Goal: Task Accomplishment & Management: Manage account settings

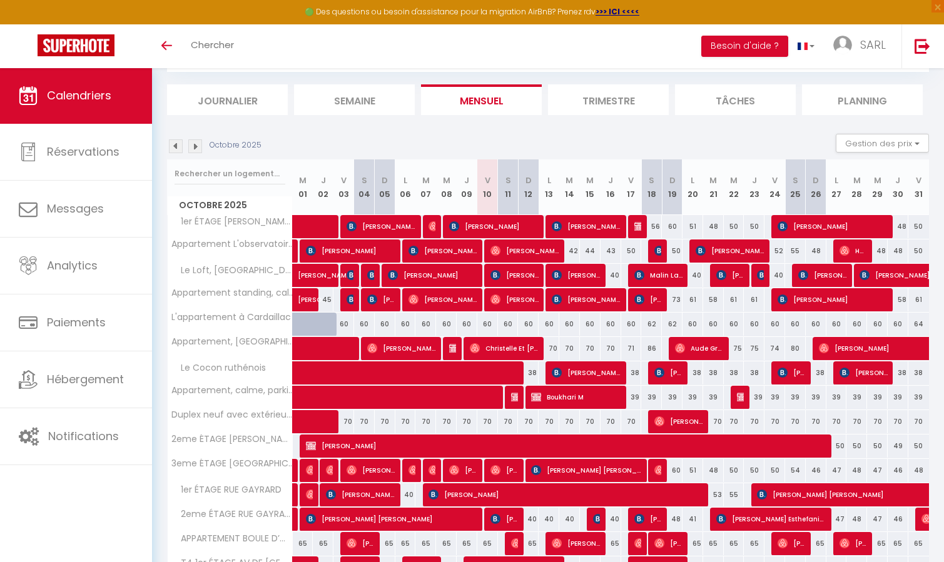
scroll to position [292, 0]
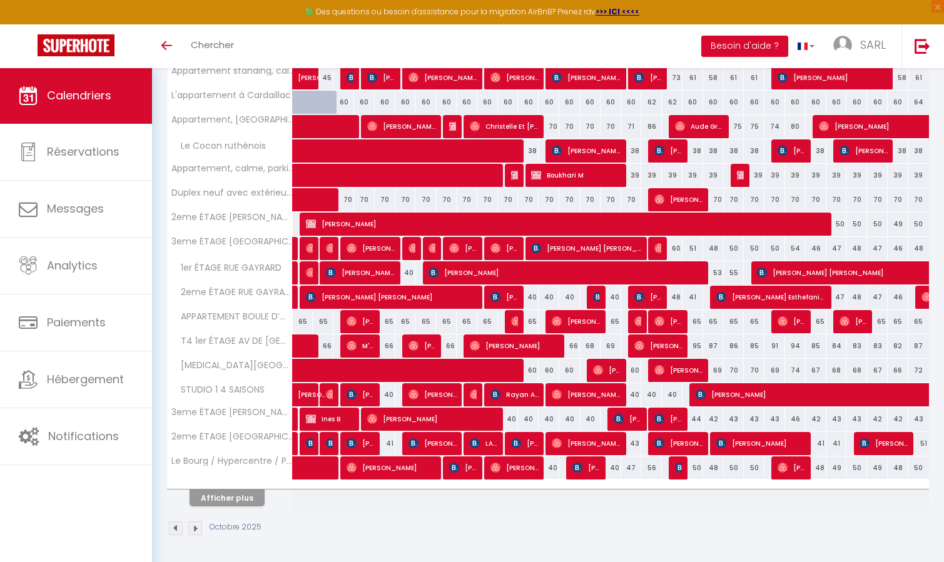
click at [388, 321] on div "65" at bounding box center [385, 321] width 21 height 23
type input "65"
type input "Dim 05 Octobre 2025"
type input "Lun 06 Octobre 2025"
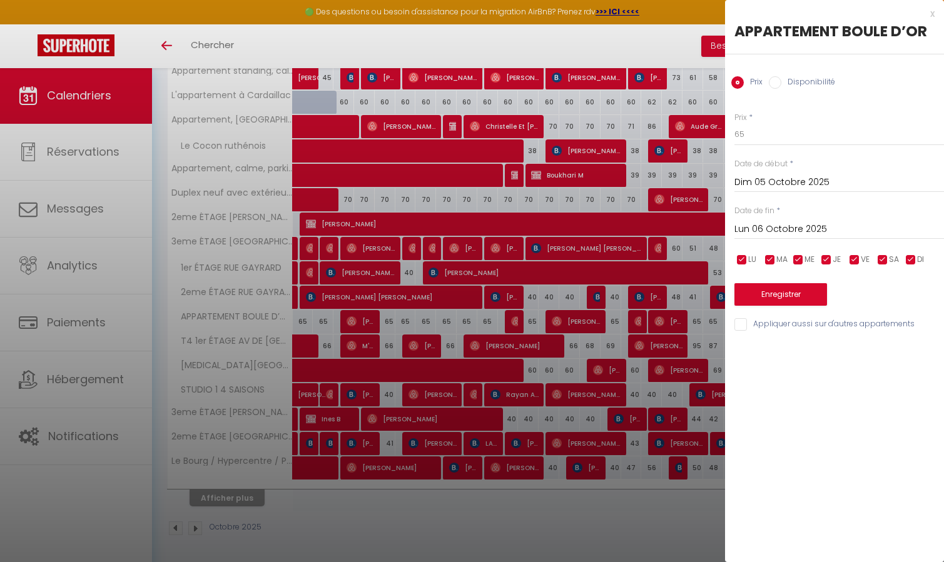
click at [491, 203] on div at bounding box center [472, 281] width 944 height 562
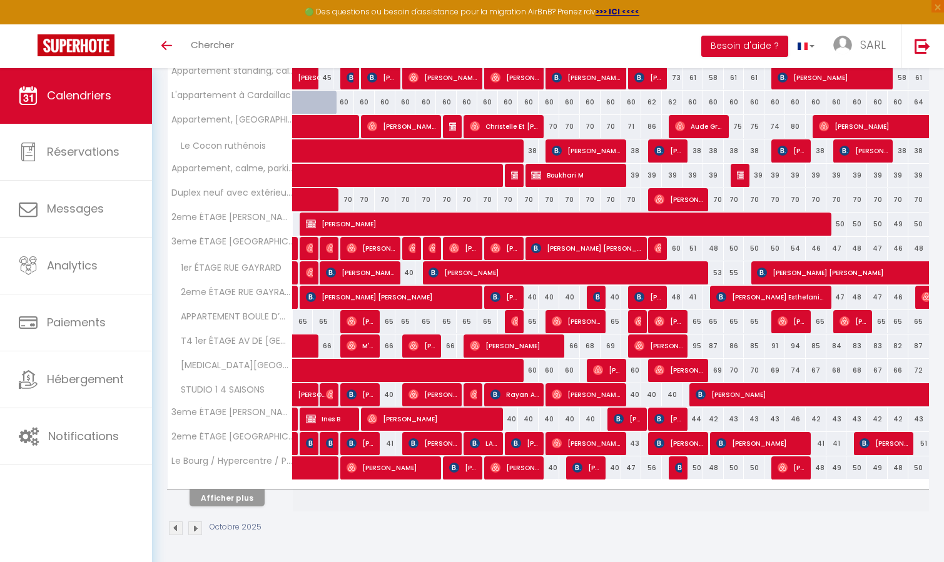
scroll to position [0, 0]
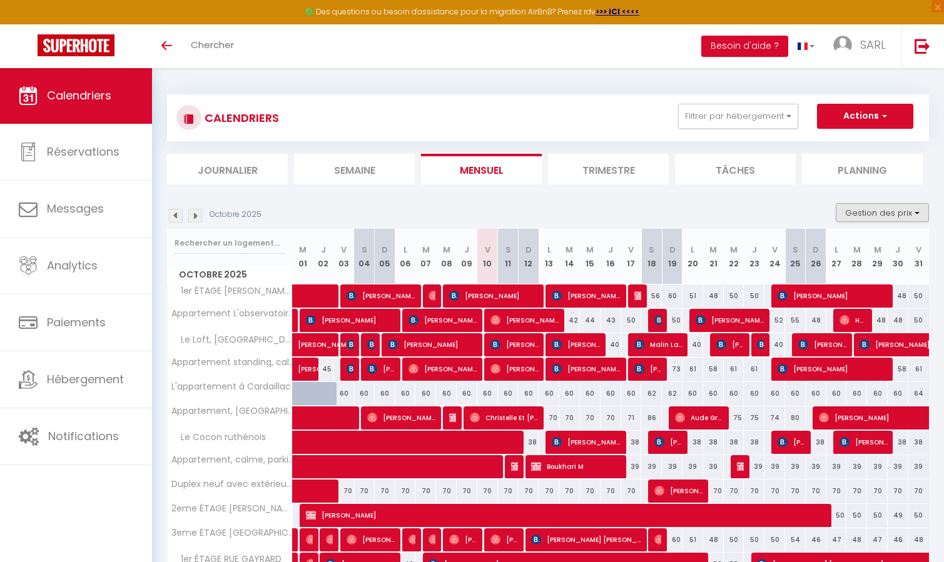
click at [887, 213] on button "Gestion des prix" at bounding box center [882, 212] width 93 height 19
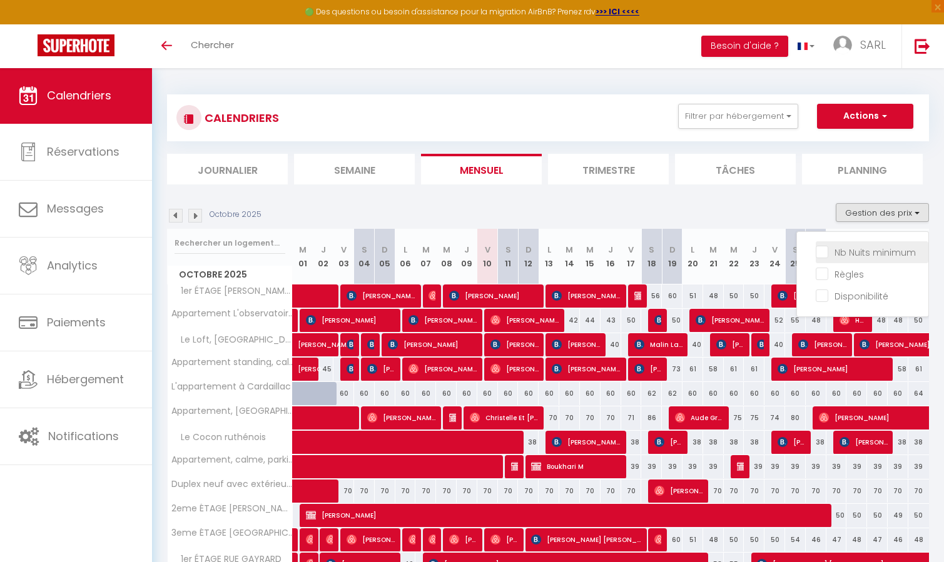
click at [887, 246] on input "Nb Nuits minimum" at bounding box center [872, 251] width 113 height 13
checkbox input "true"
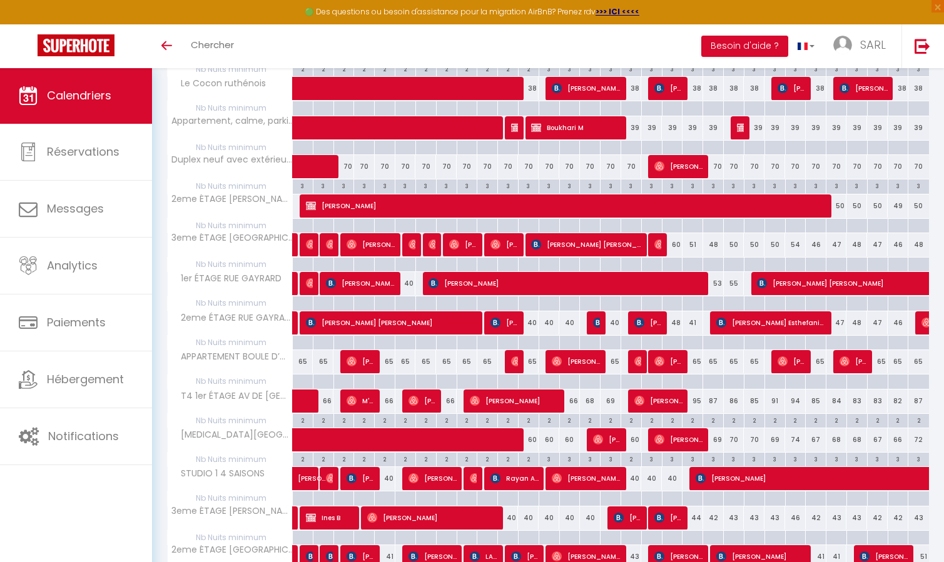
scroll to position [579, 0]
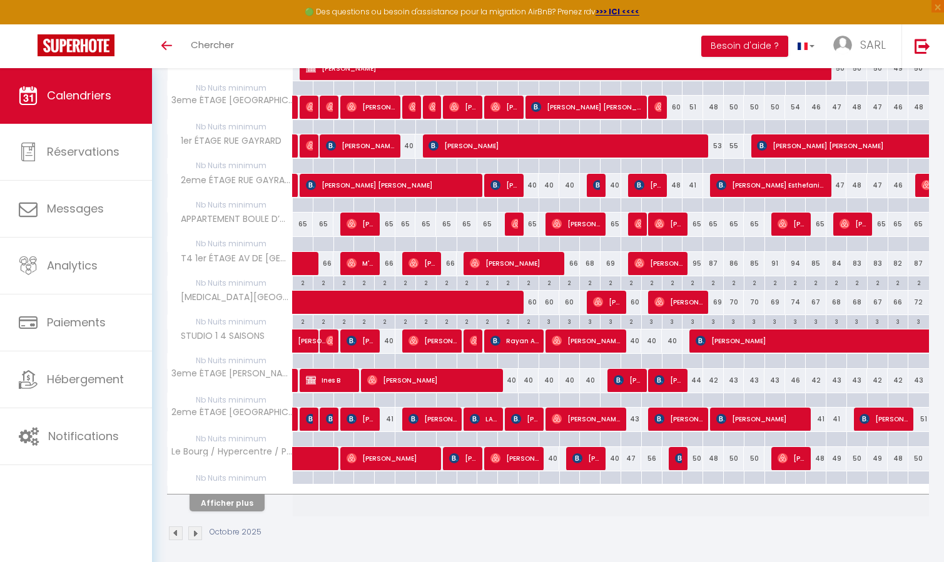
click at [427, 203] on div at bounding box center [425, 205] width 21 height 14
type input "[DATE] Octobre 2025"
type input "Mer 08 Octobre 2025"
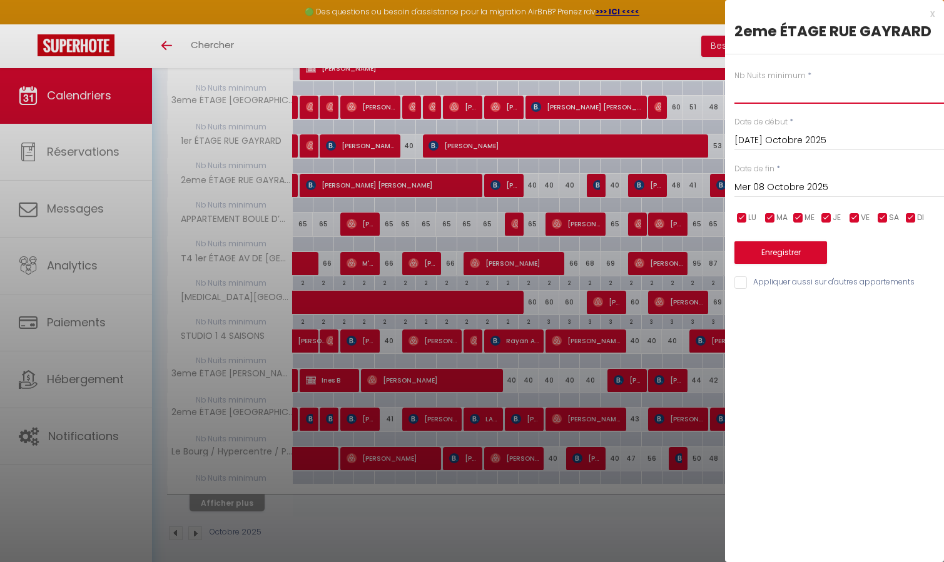
click at [763, 91] on input "text" at bounding box center [839, 92] width 210 height 23
type input "2"
click at [788, 179] on div "Mer 08 Octobre 2025 < [DATE] > Dim Lun Mar Mer Jeu Ven Sam 1 2 3 4 5 6 7 8 9 10…" at bounding box center [839, 186] width 210 height 23
click at [788, 183] on input "Mer 08 Octobre 2025" at bounding box center [839, 188] width 210 height 16
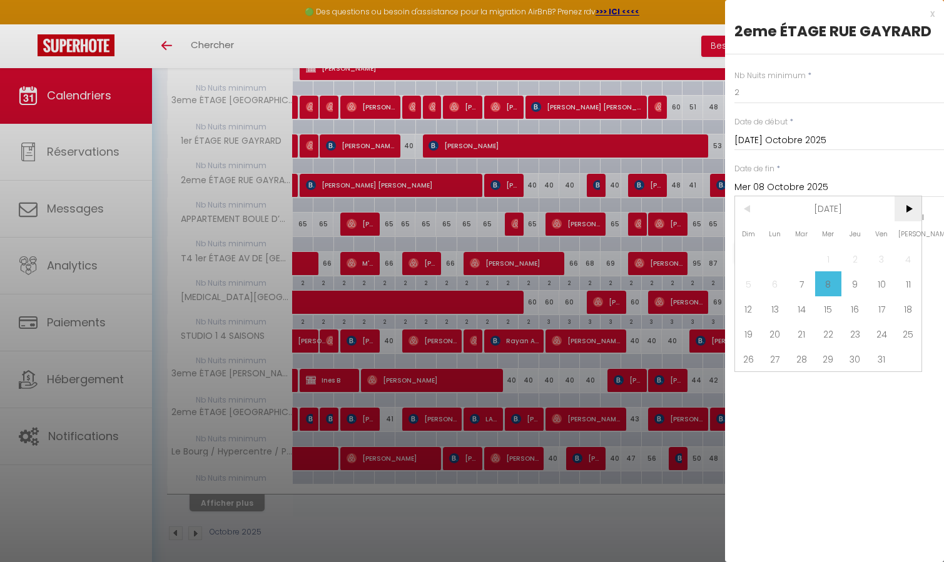
click at [907, 206] on span ">" at bounding box center [908, 208] width 27 height 25
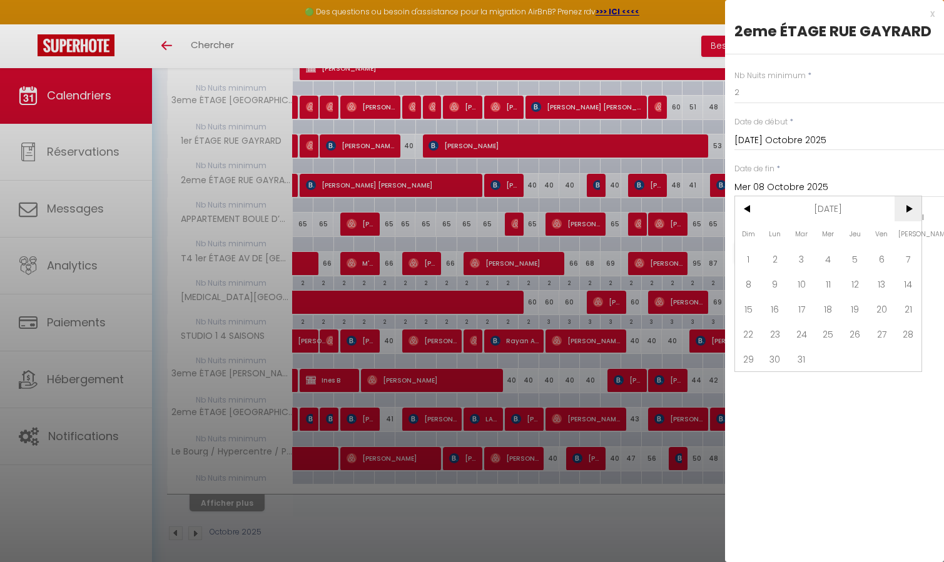
click at [907, 206] on span ">" at bounding box center [908, 208] width 27 height 25
click at [799, 358] on span "30" at bounding box center [801, 359] width 27 height 25
type input "[DATE] Juin 2026"
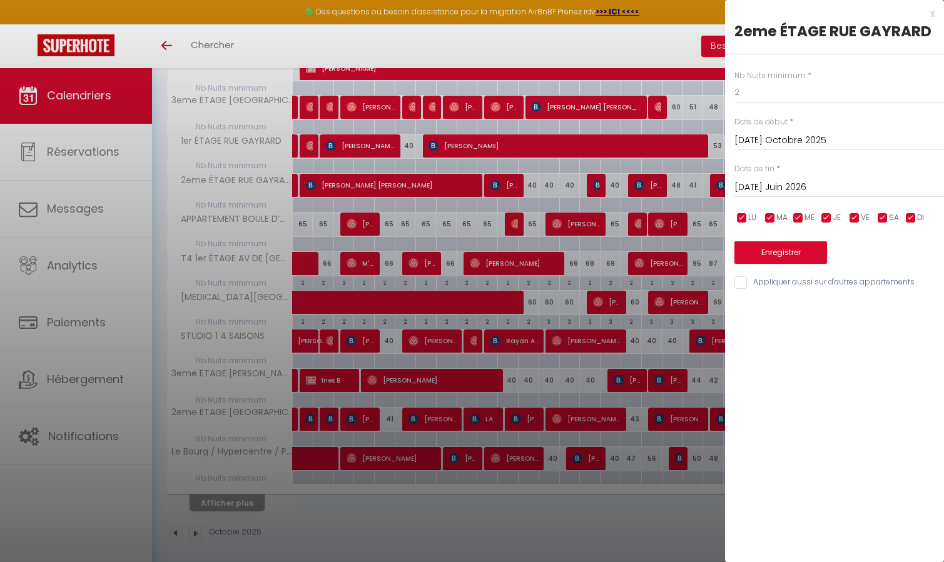
click at [799, 243] on button "Enregistrer" at bounding box center [780, 252] width 93 height 23
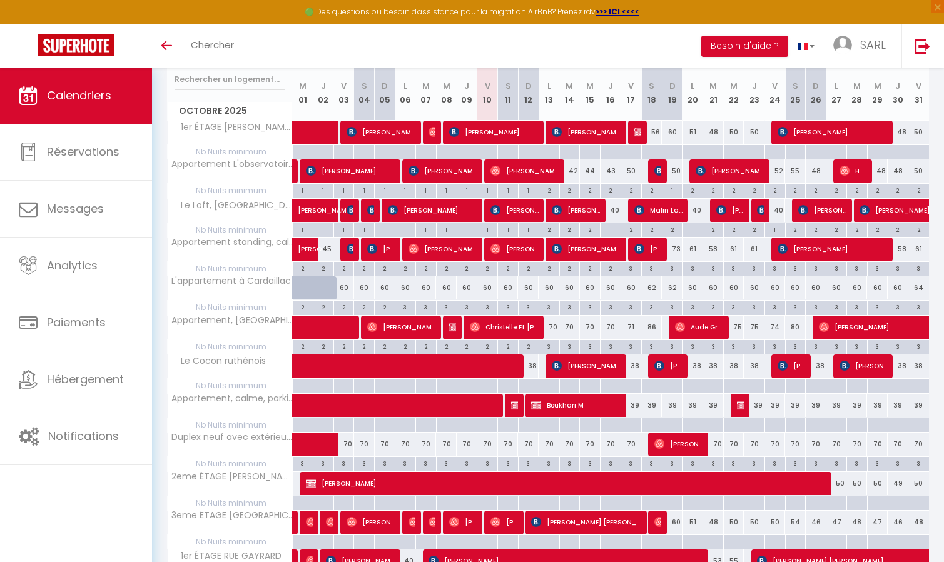
scroll to position [317, 0]
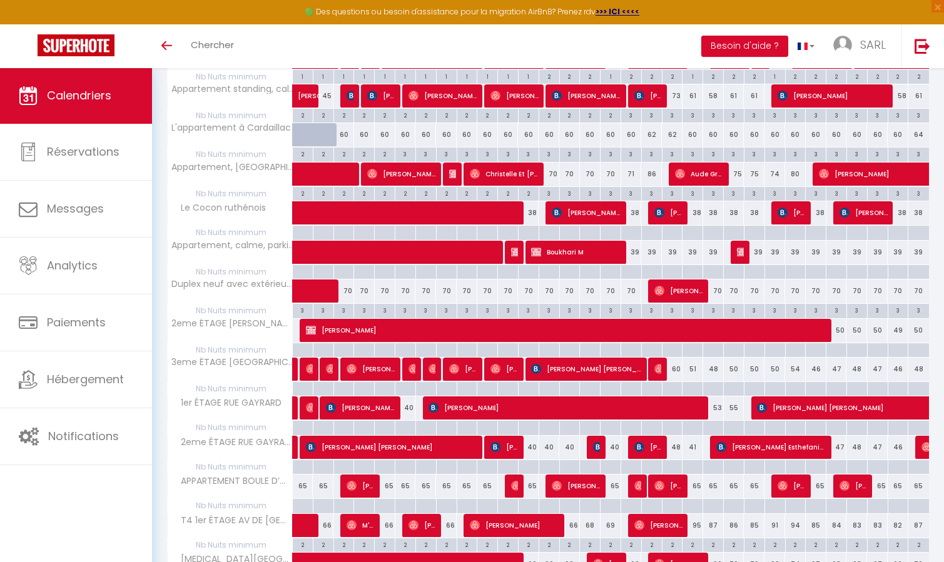
click at [533, 484] on div "65" at bounding box center [528, 486] width 21 height 23
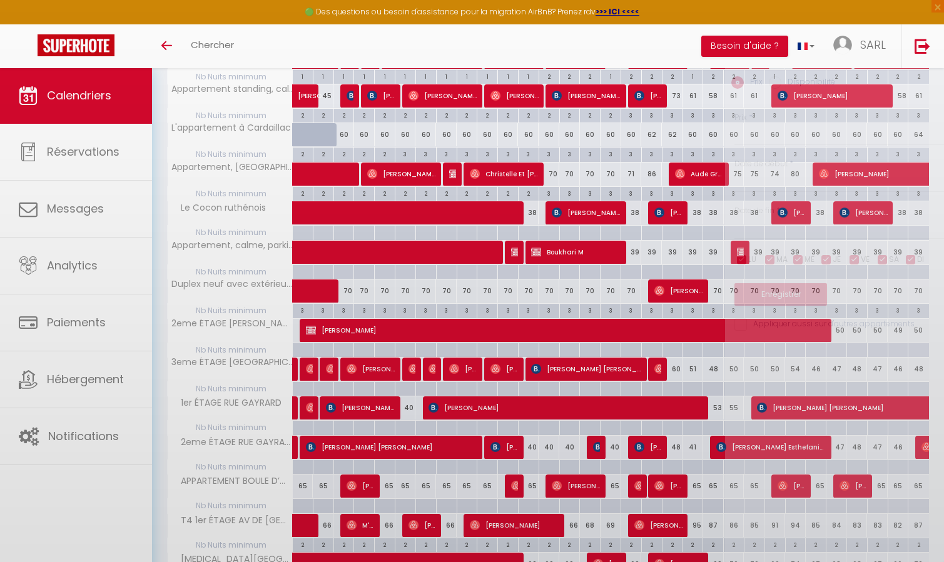
type input "65"
type input "Dim 12 Octobre 2025"
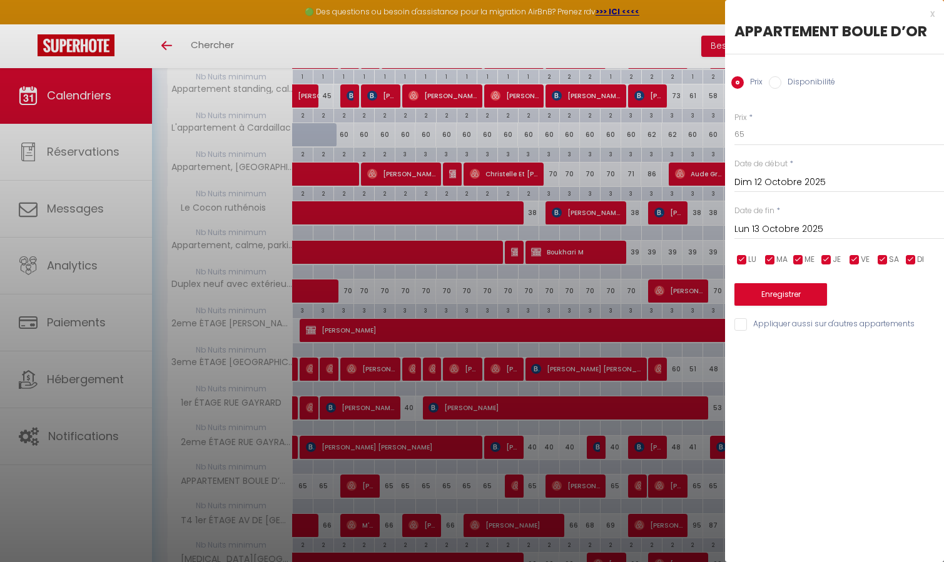
click at [782, 228] on input "Lun 13 Octobre 2025" at bounding box center [839, 229] width 210 height 16
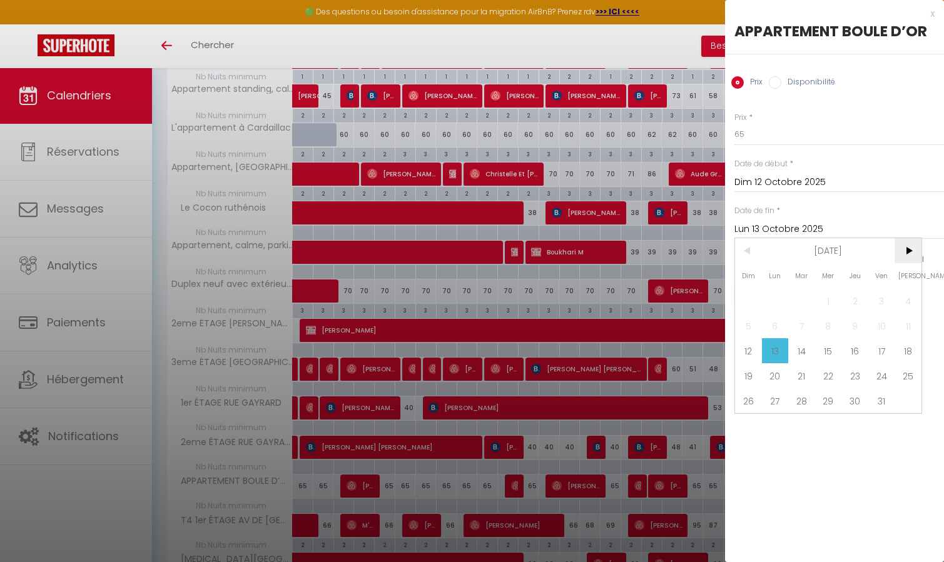
click at [905, 254] on span ">" at bounding box center [908, 250] width 27 height 25
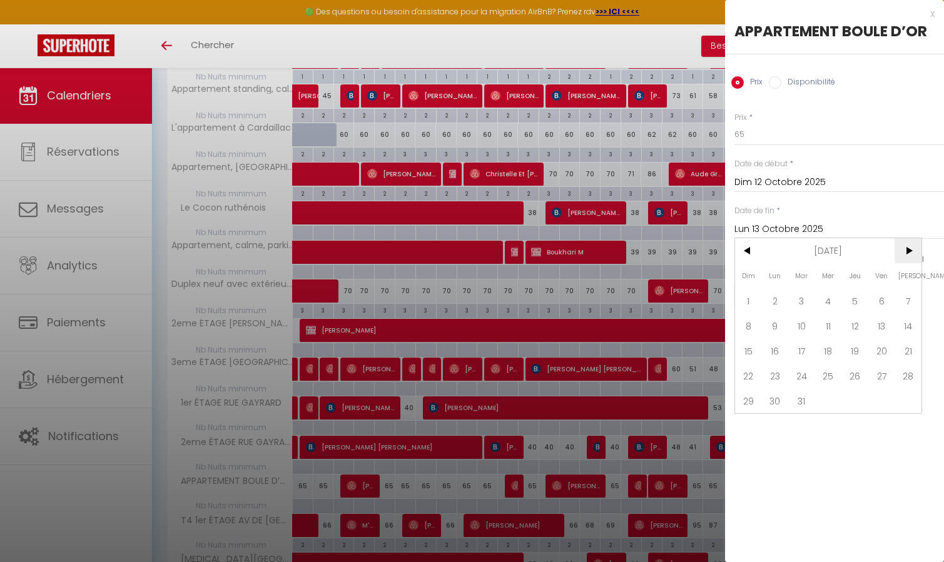
click at [905, 253] on span ">" at bounding box center [908, 250] width 27 height 25
click at [749, 430] on span "31" at bounding box center [748, 426] width 27 height 25
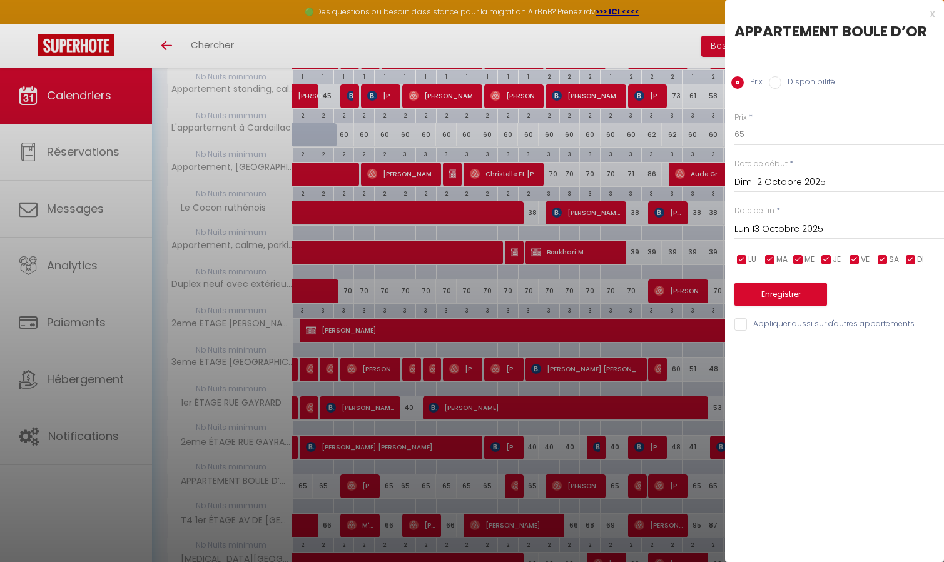
type input "Dim 31 Mai 2026"
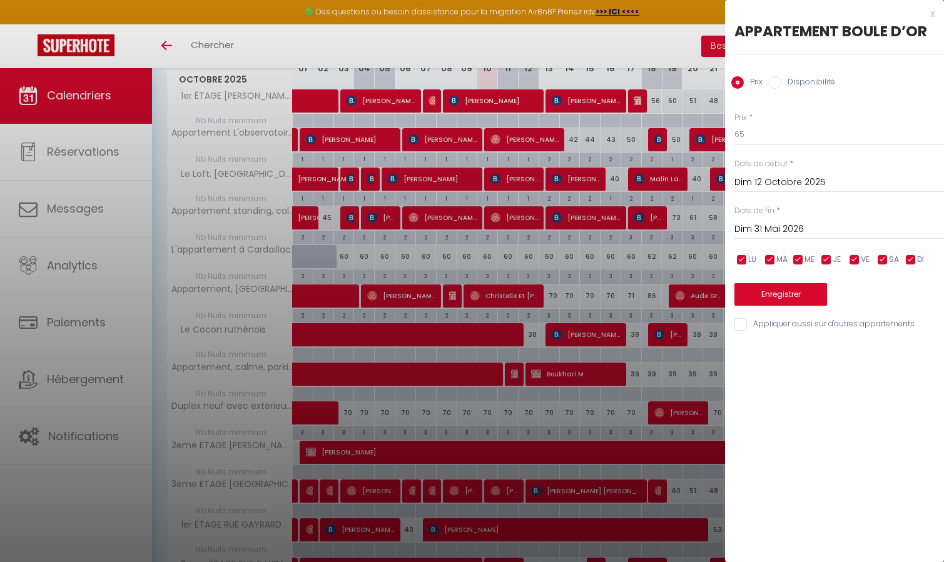
scroll to position [0, 0]
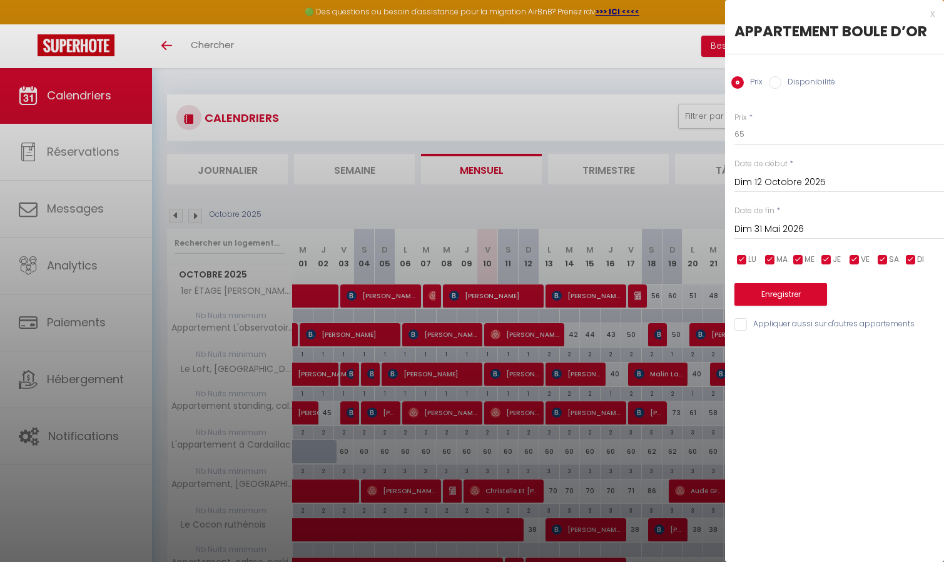
click at [614, 476] on div at bounding box center [472, 281] width 944 height 562
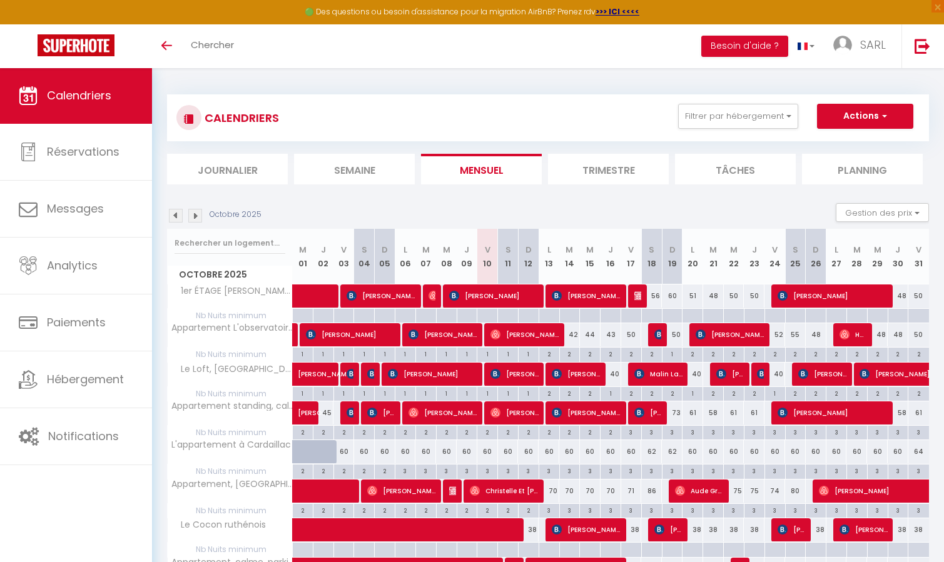
scroll to position [579, 0]
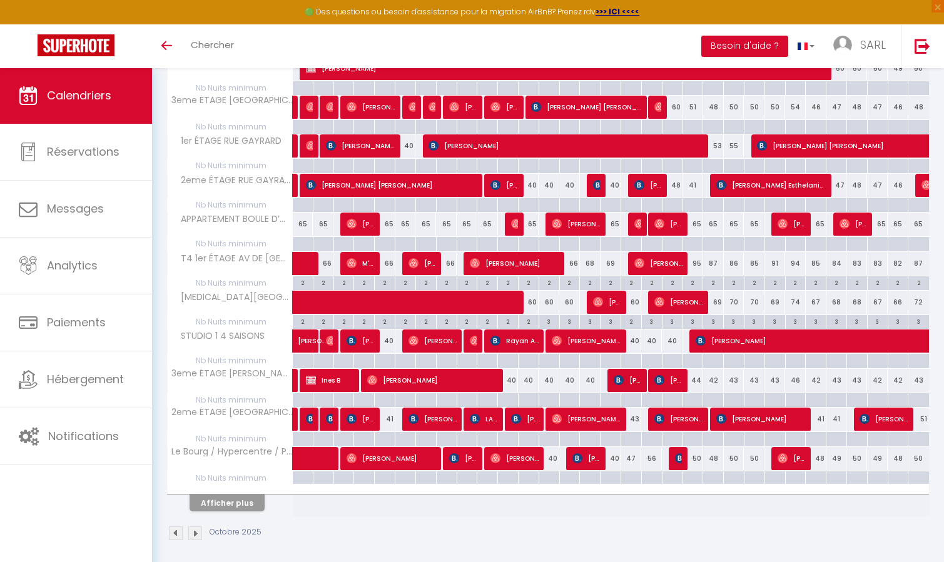
click at [531, 200] on div at bounding box center [528, 205] width 21 height 14
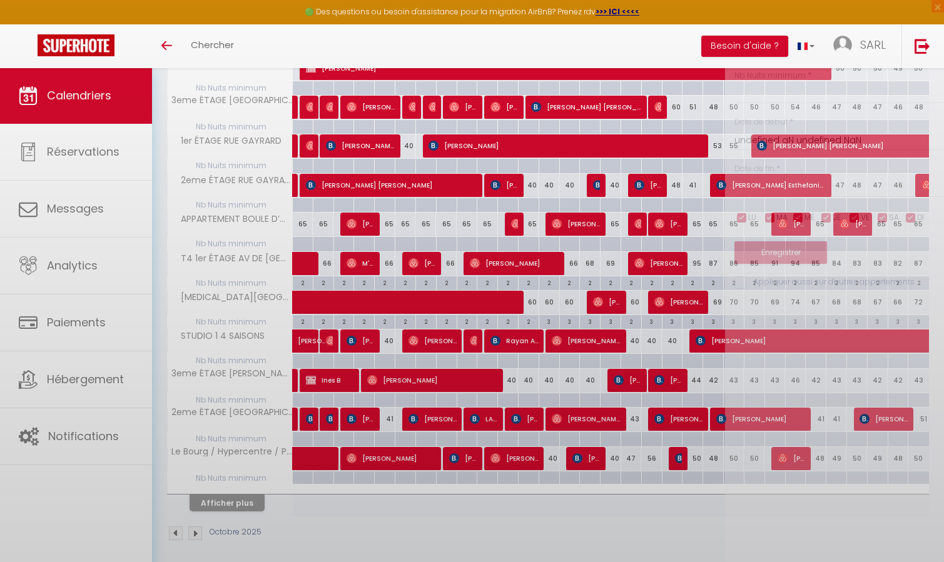
type input "Dim 12 Octobre 2025"
type input "Lun 13 Octobre 2025"
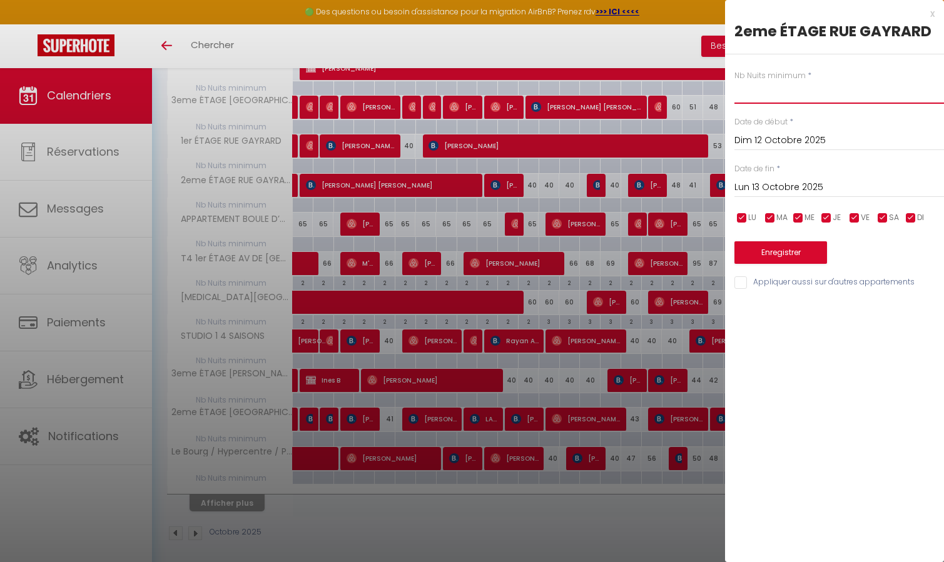
click at [794, 99] on input "text" at bounding box center [839, 92] width 210 height 23
type input "2"
click at [773, 186] on input "Lun 13 Octobre 2025" at bounding box center [839, 188] width 210 height 16
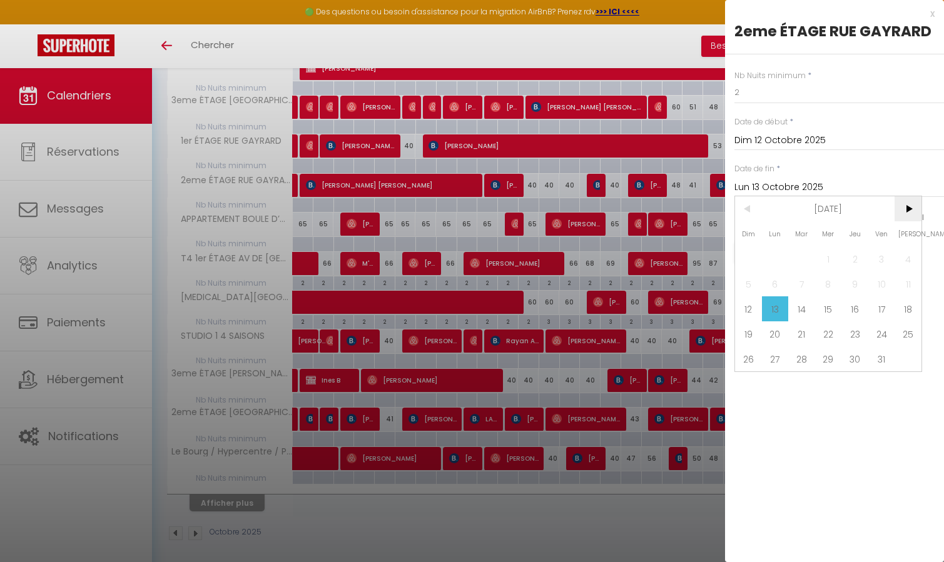
click at [914, 207] on span ">" at bounding box center [908, 208] width 27 height 25
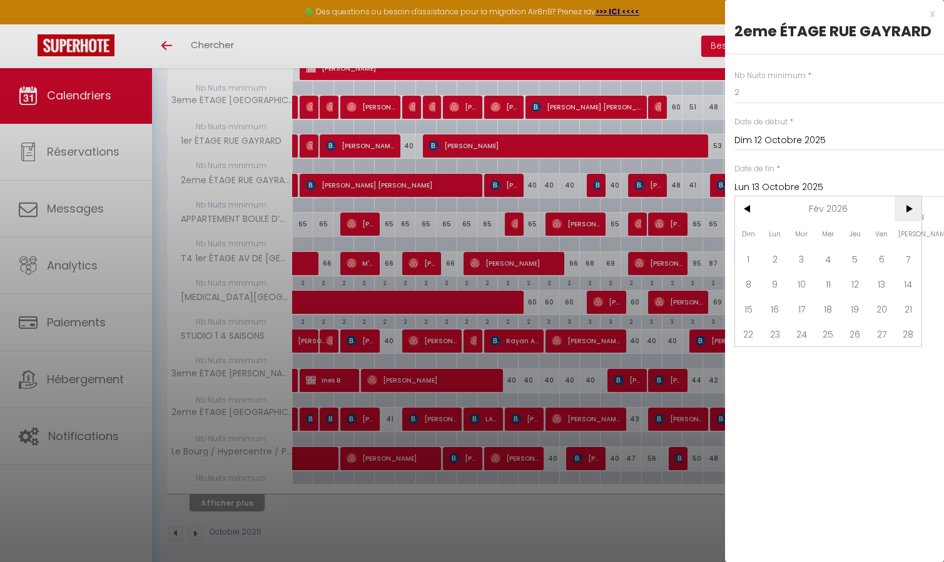
click at [914, 207] on span ">" at bounding box center [908, 208] width 27 height 25
click at [806, 361] on span "30" at bounding box center [801, 359] width 27 height 25
type input "[DATE] Juin 2026"
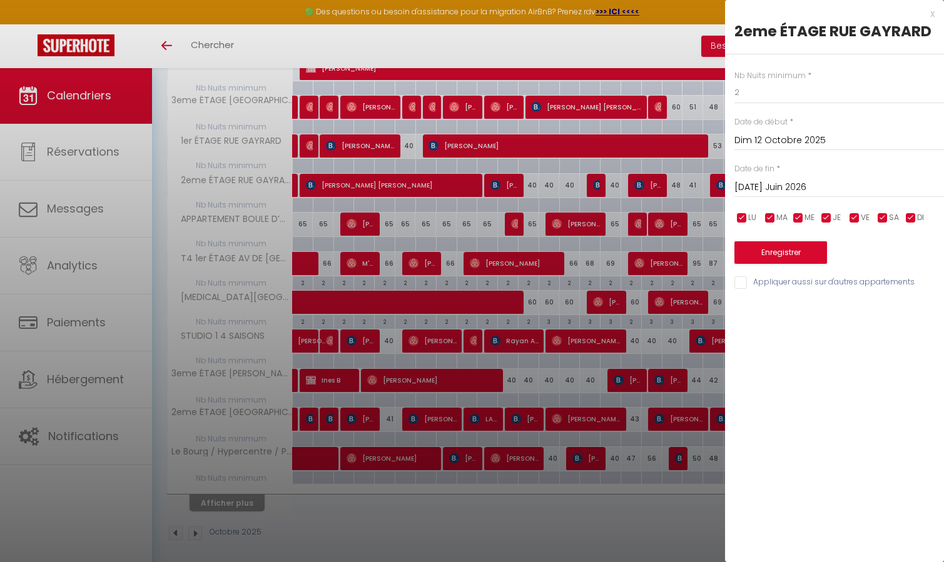
click at [790, 256] on button "Enregistrer" at bounding box center [780, 252] width 93 height 23
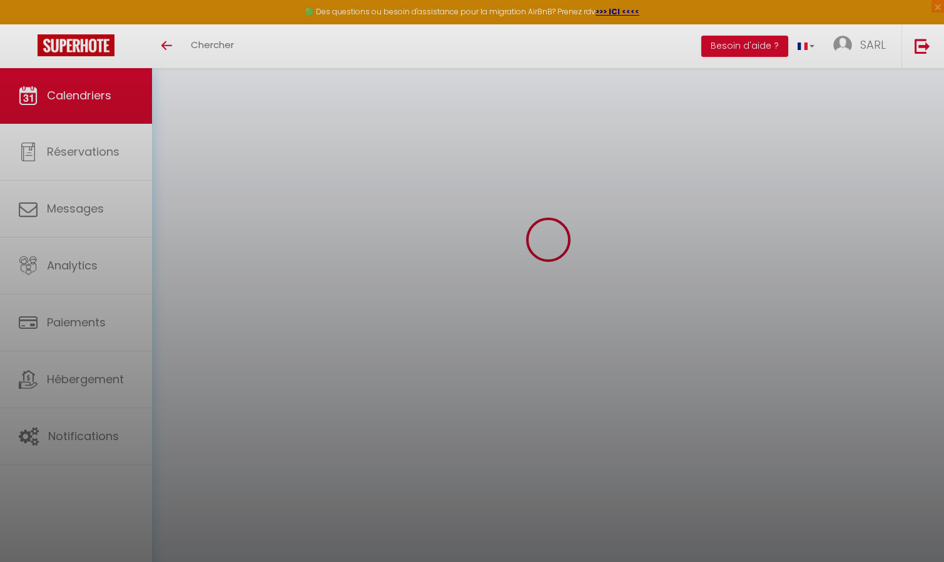
scroll to position [68, 0]
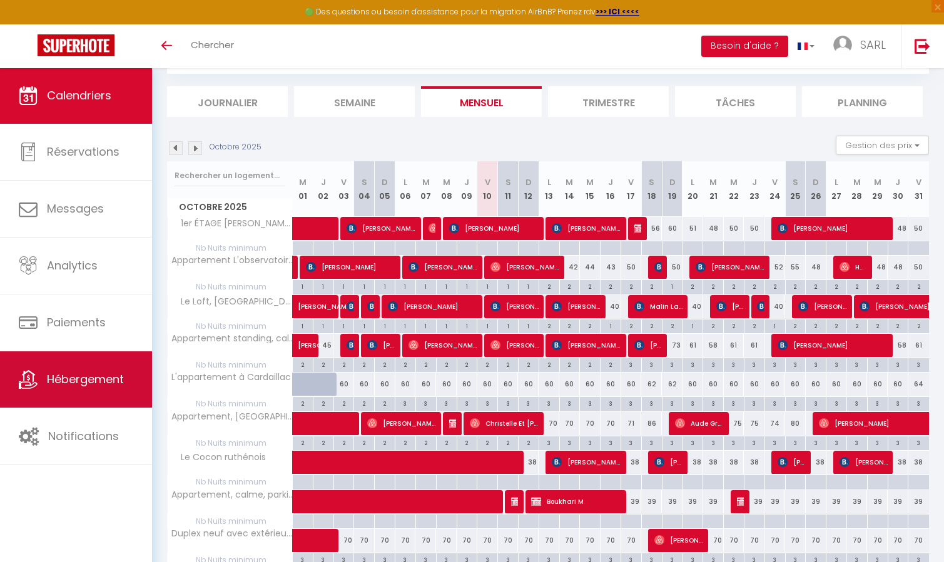
click at [101, 372] on span "Hébergement" at bounding box center [85, 380] width 77 height 16
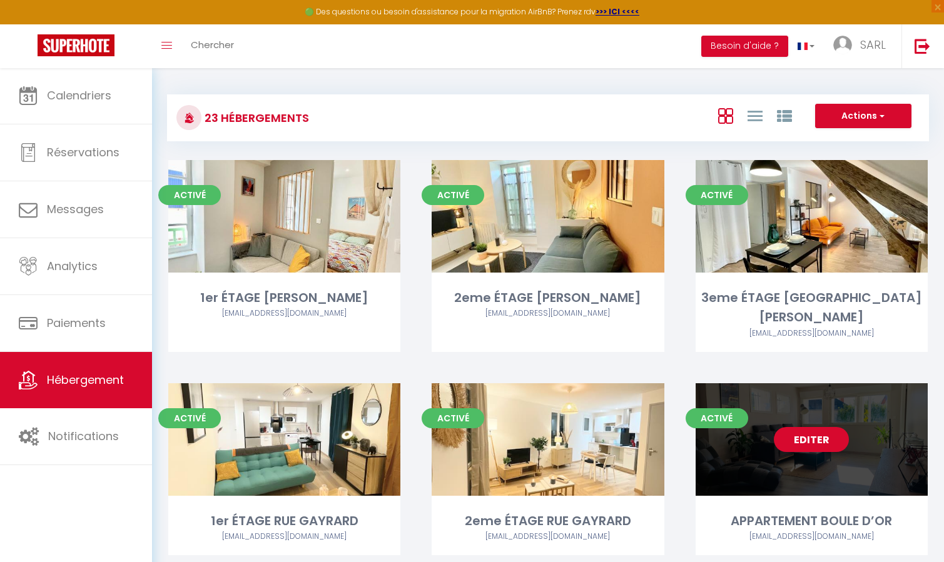
click at [807, 427] on link "Editer" at bounding box center [811, 439] width 75 height 25
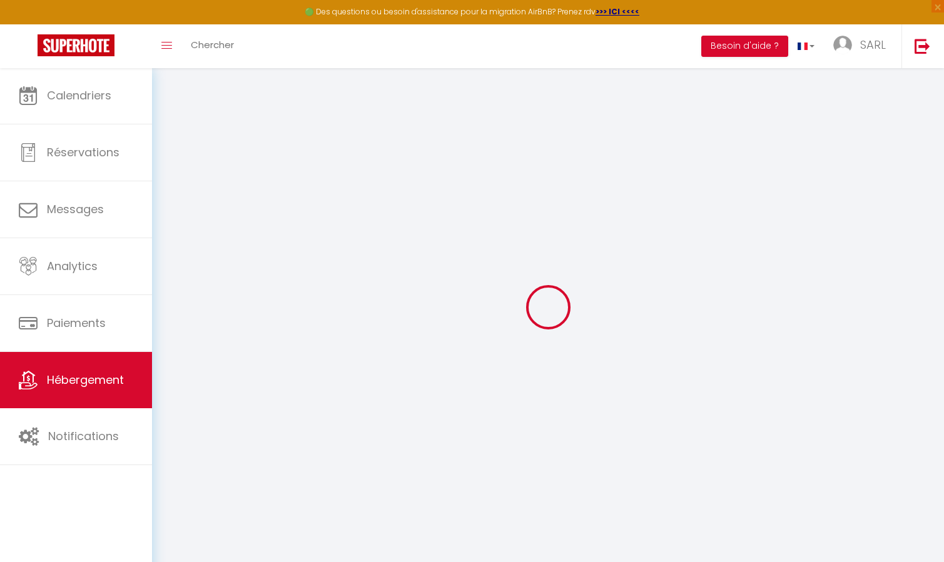
select select
checkbox input "false"
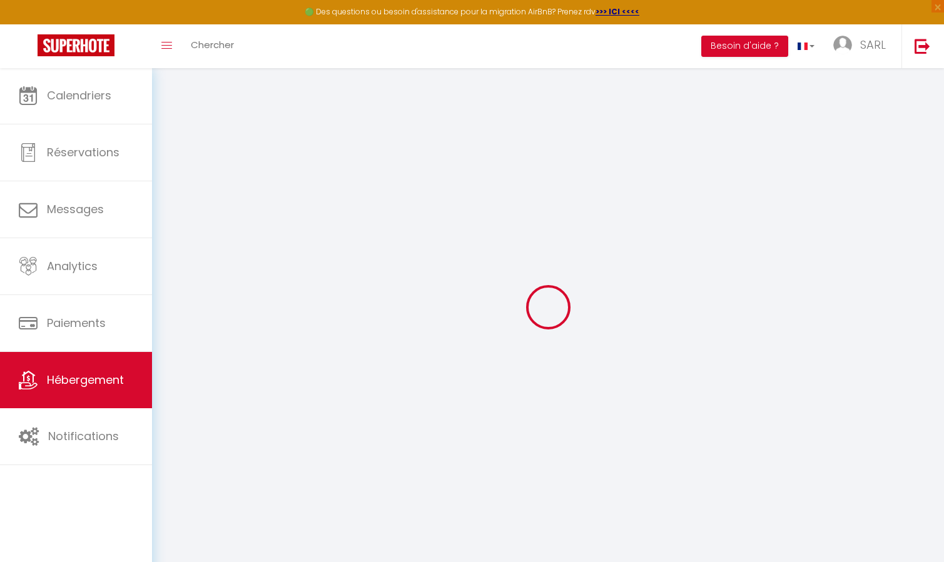
checkbox input "false"
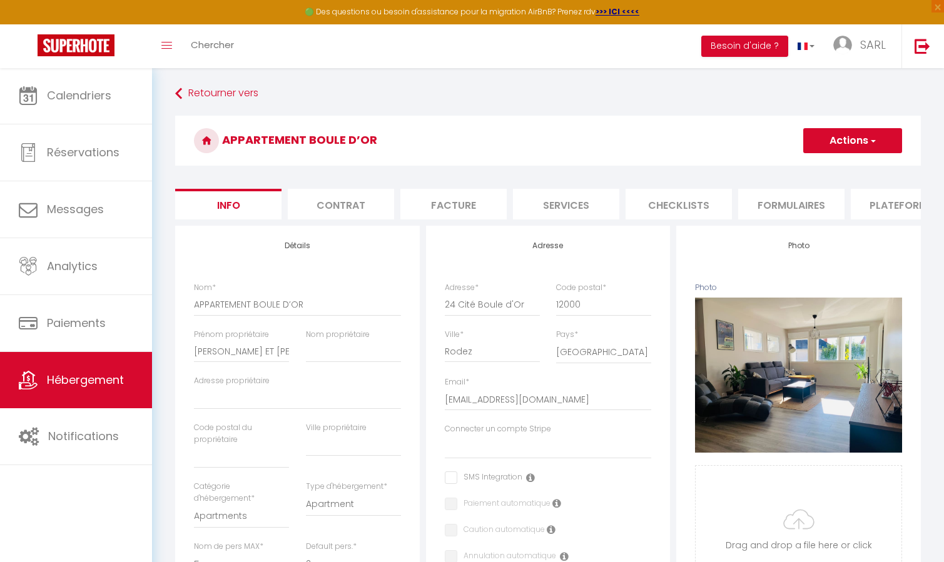
click at [583, 203] on li "Services" at bounding box center [566, 204] width 106 height 31
select select
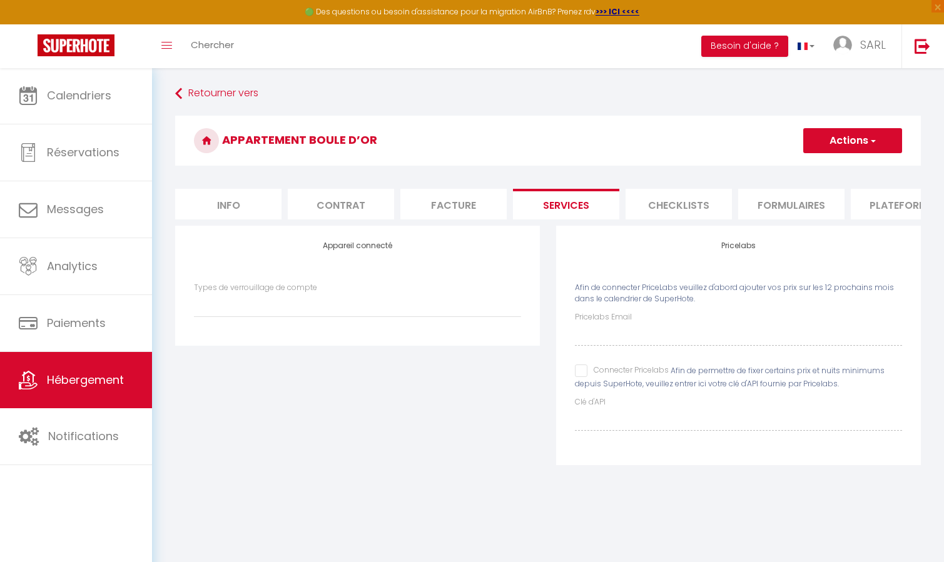
click at [607, 355] on div "Pricelabs Email Connecter Pricelabs Afin de permettre de fixer certains prix et…" at bounding box center [738, 371] width 327 height 119
click at [582, 377] on input "Connecter Pricelabs" at bounding box center [622, 371] width 94 height 13
checkbox input "true"
select select
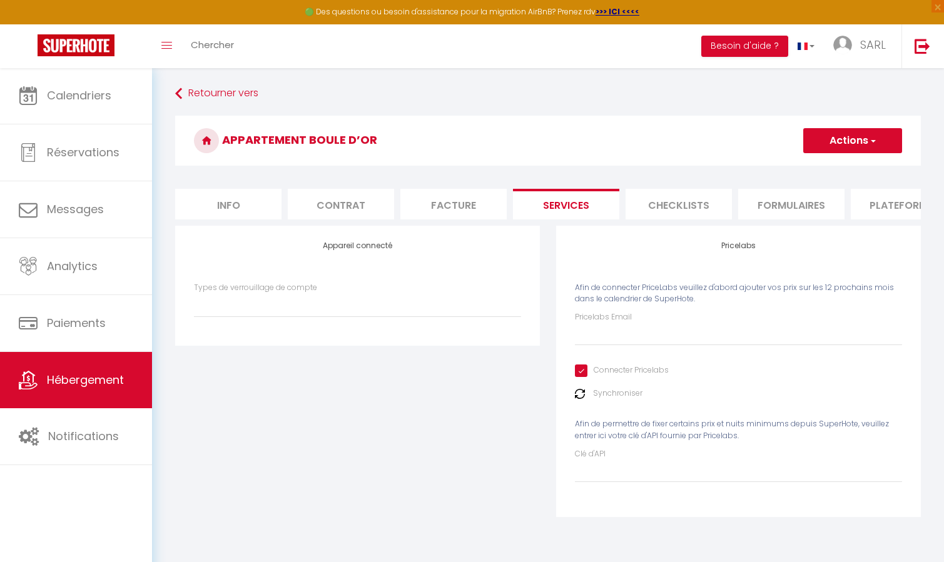
click at [597, 355] on div "Pricelabs Email Connecter Pricelabs Synchroniser Afin de permettre de fixer cer…" at bounding box center [738, 397] width 327 height 171
click at [604, 346] on input "Pricelabs Email" at bounding box center [738, 334] width 327 height 23
type input "[EMAIL_ADDRESS][DOMAIN_NAME]"
select select
click at [512, 400] on div "Appareil connecté Types de verrouillage de compte" at bounding box center [357, 380] width 381 height 308
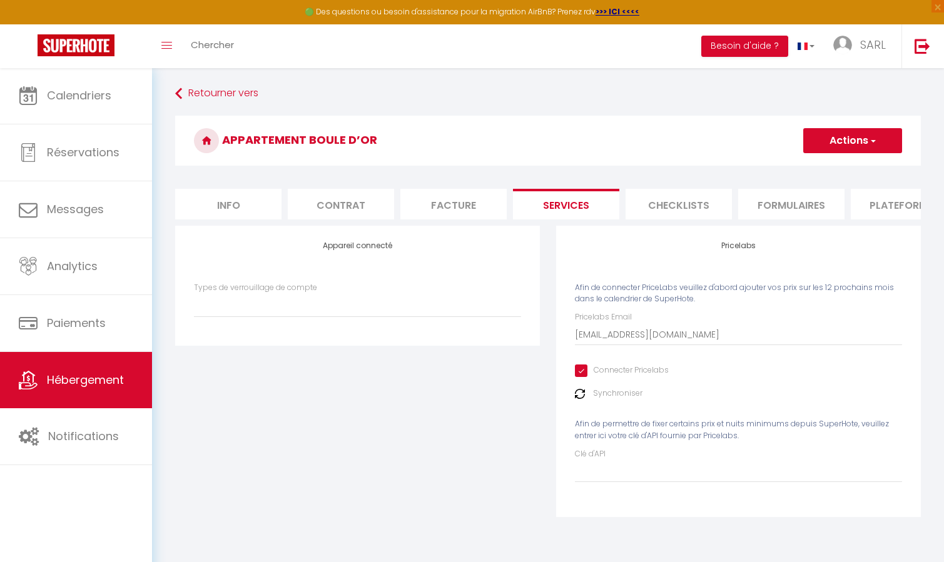
click at [626, 400] on label "Synchroniser" at bounding box center [617, 394] width 49 height 12
click at [584, 399] on img at bounding box center [580, 394] width 10 height 10
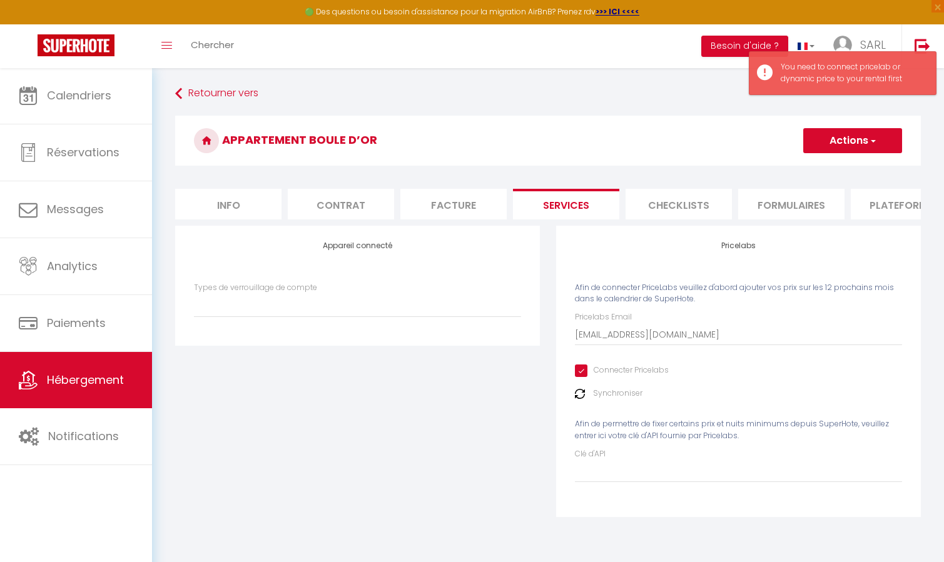
click at [858, 143] on button "Actions" at bounding box center [852, 140] width 99 height 25
click at [831, 166] on link "Enregistrer" at bounding box center [852, 168] width 99 height 16
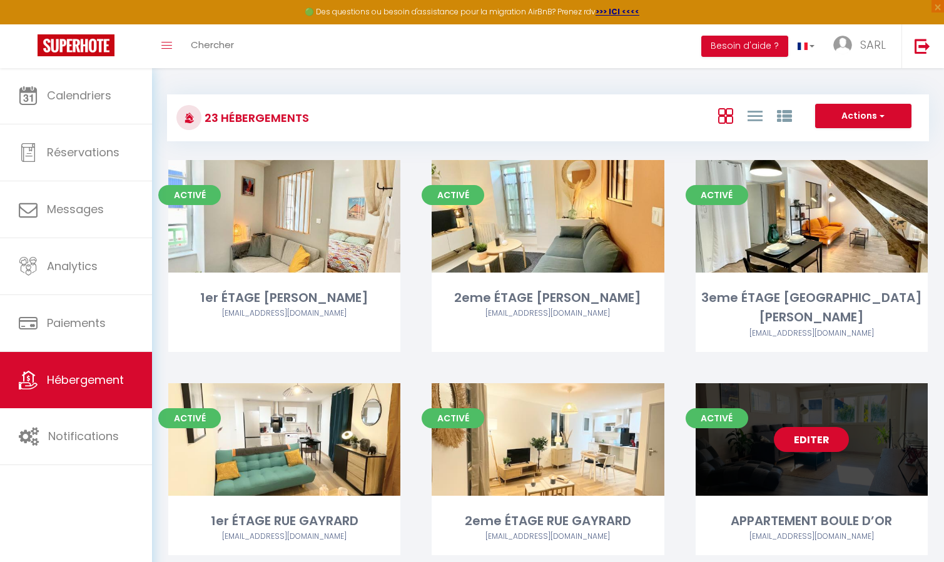
click at [820, 427] on link "Editer" at bounding box center [811, 439] width 75 height 25
select select "3"
select select "2"
select select "1"
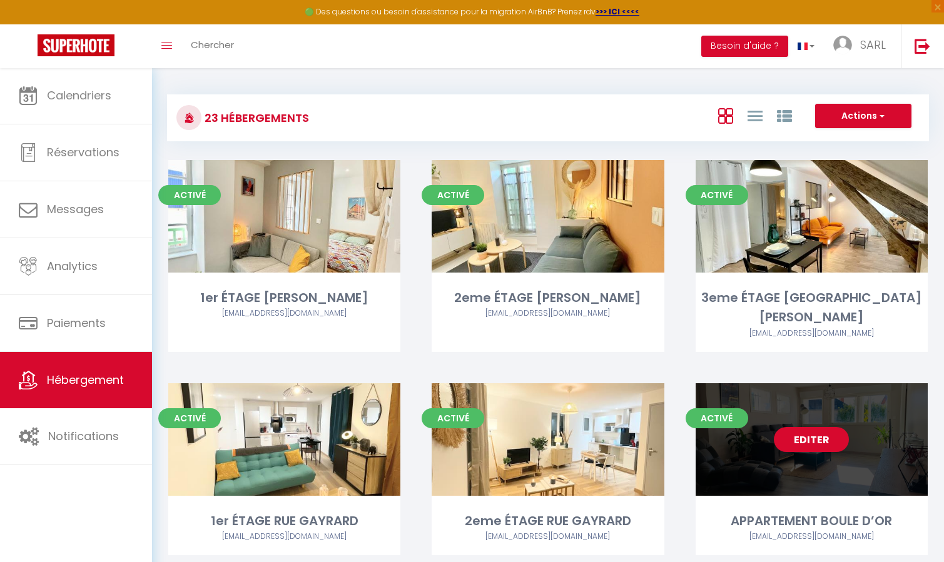
select select
select select "28"
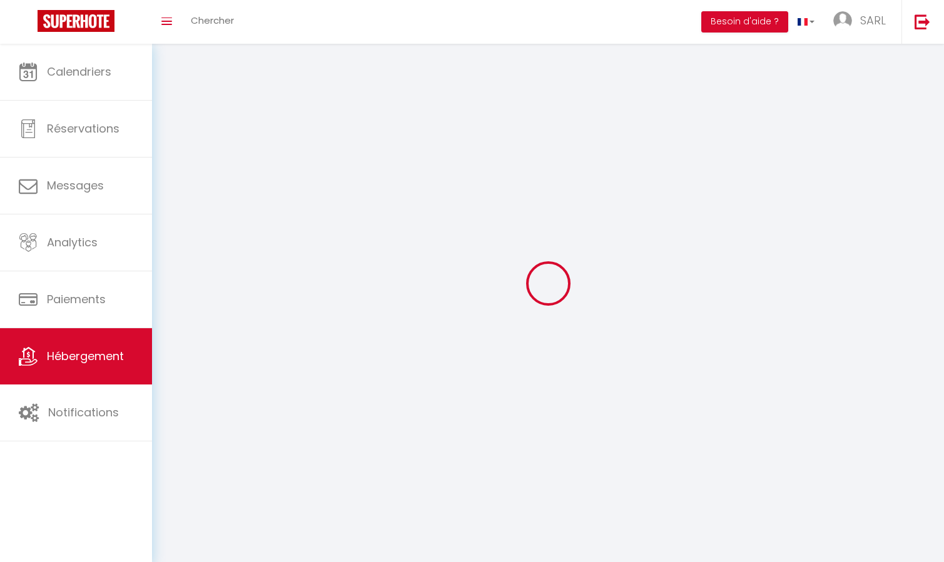
select select
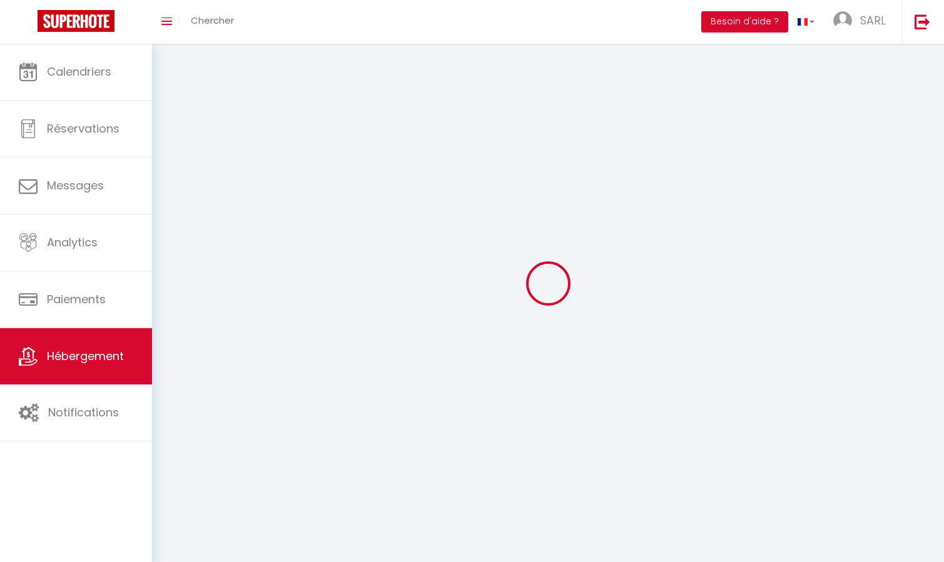
select select
checkbox input "false"
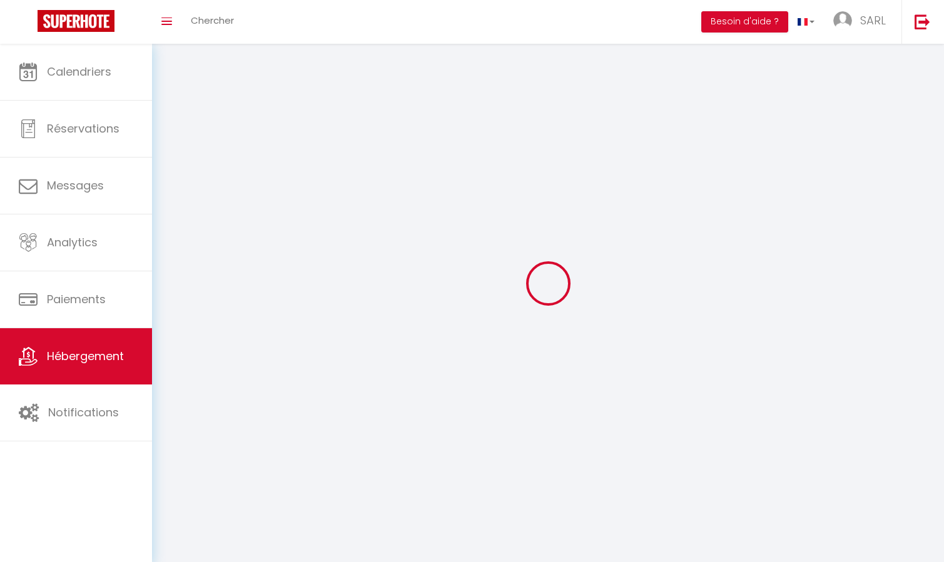
select select
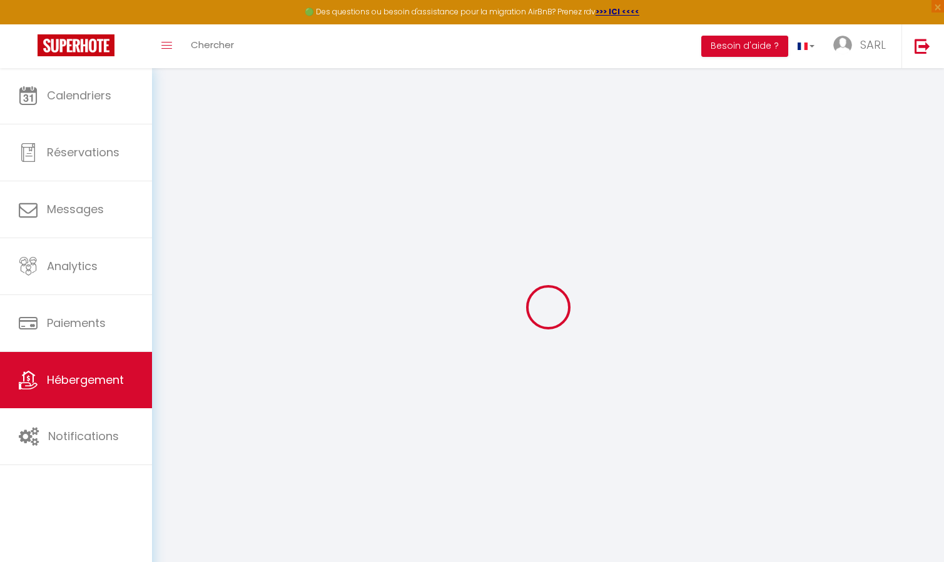
select select
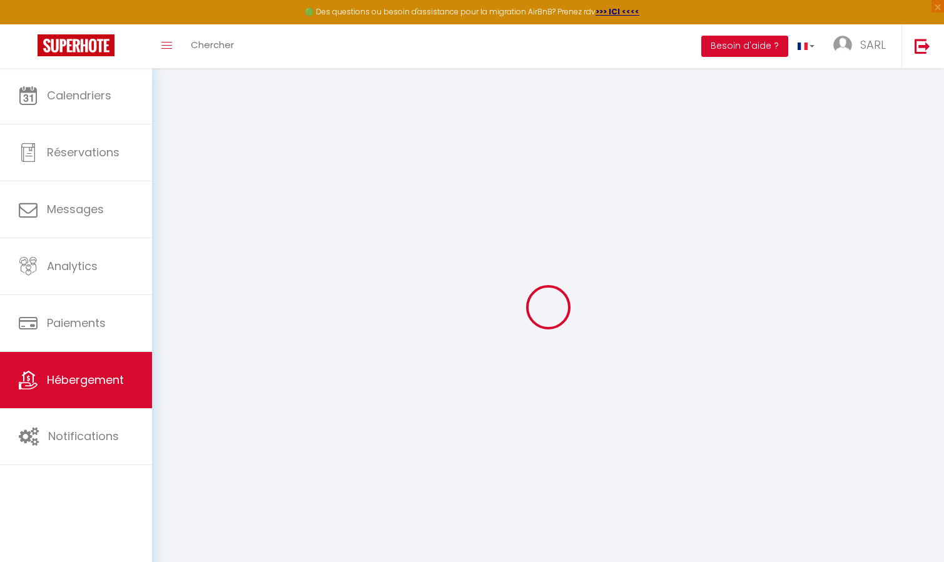
select select
checkbox input "false"
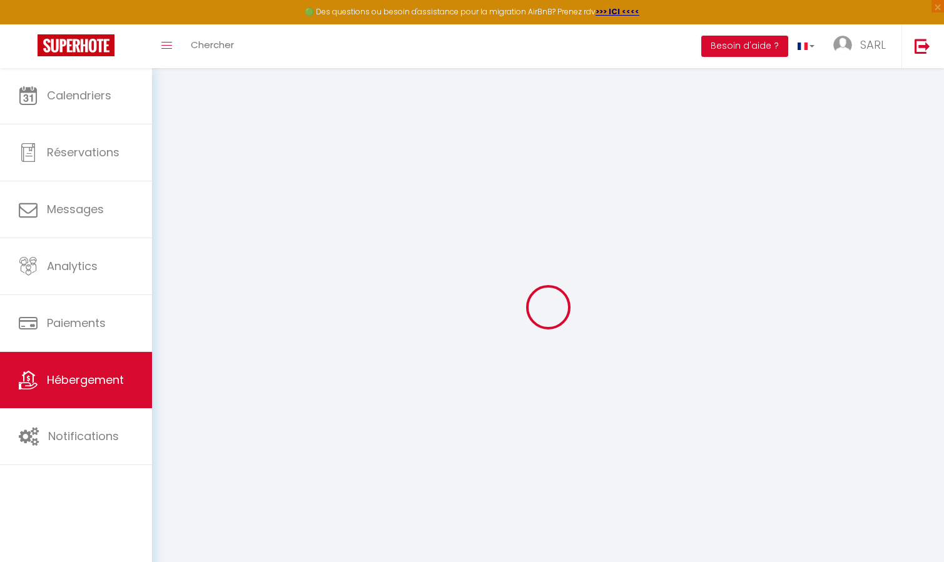
select select
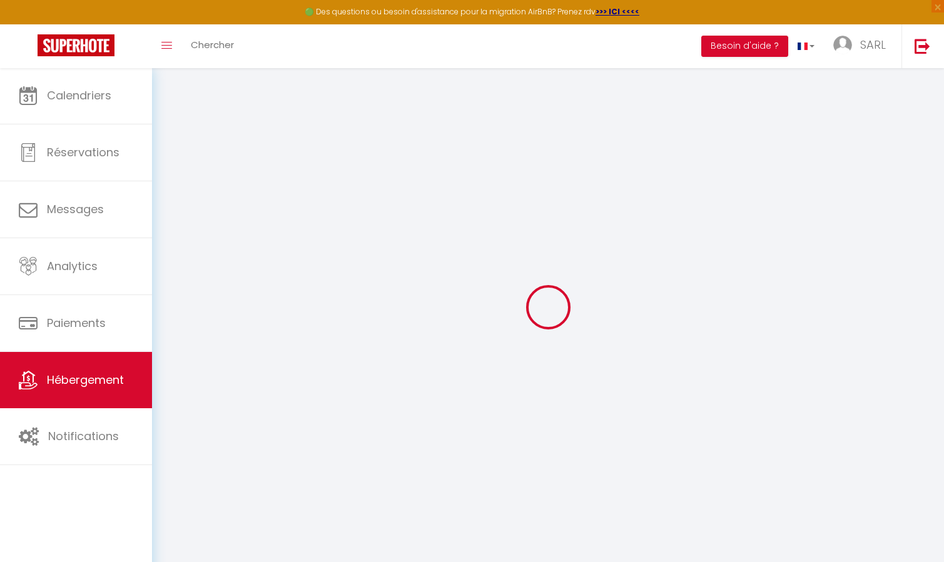
select select
checkbox input "false"
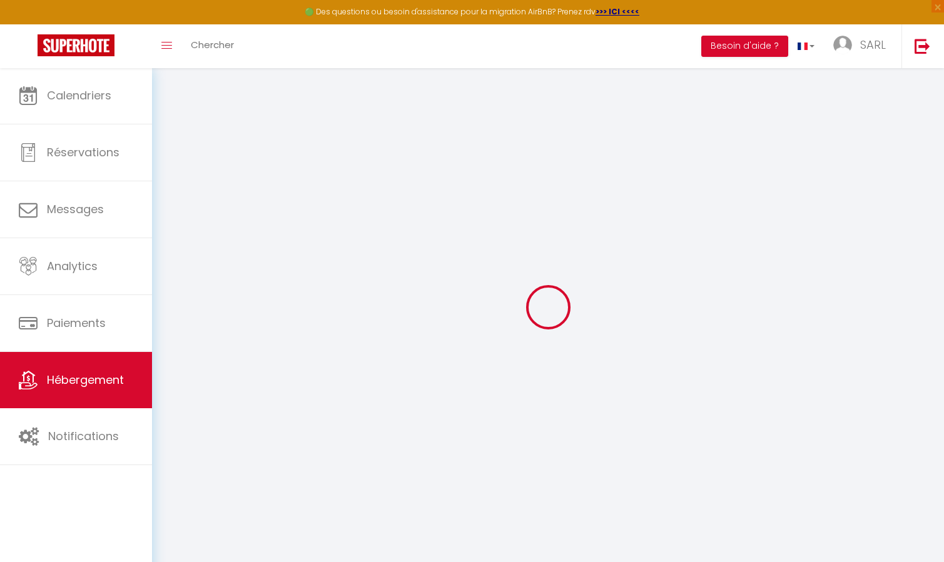
checkbox input "false"
select select
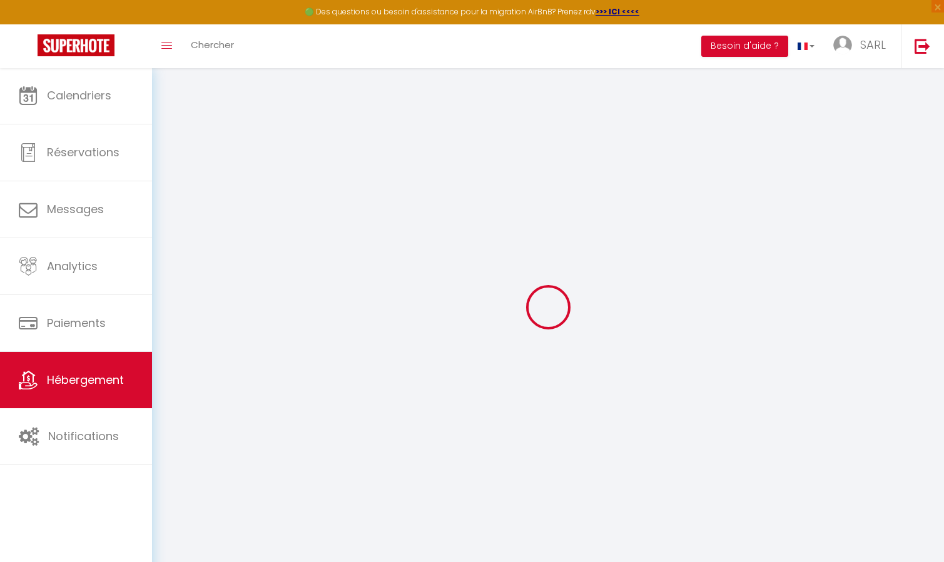
select select
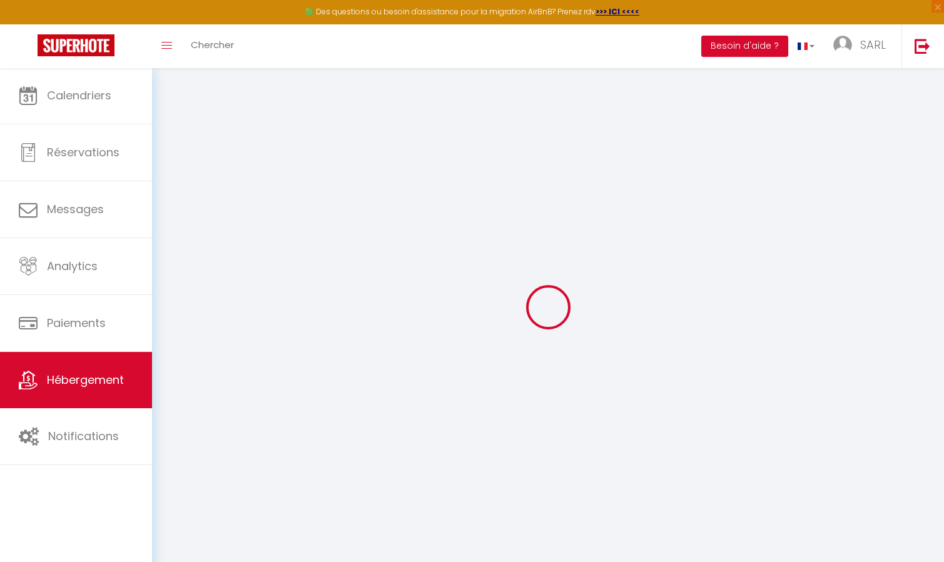
checkbox input "false"
select select
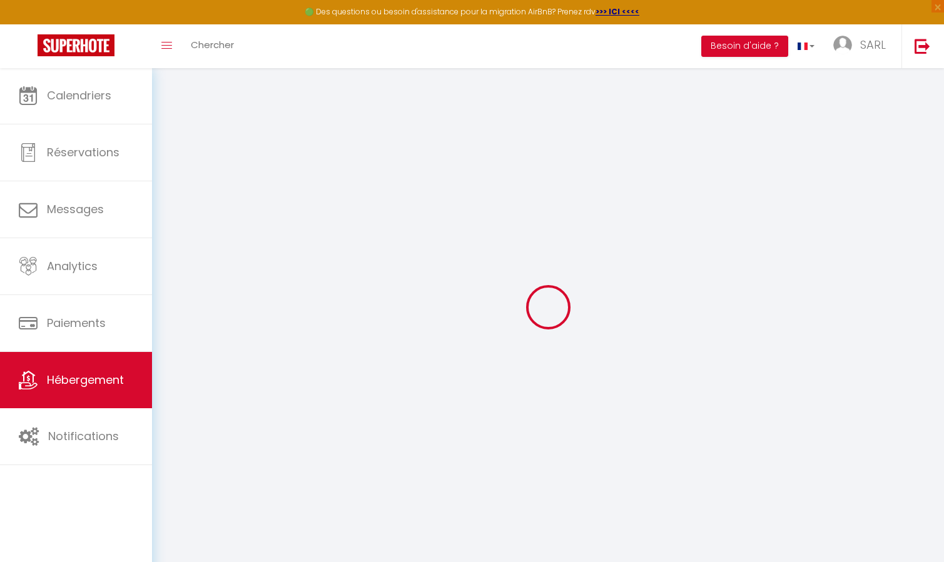
select select
type input "APPARTEMENT BOULE D’OR"
type input "[PERSON_NAME] ET [PERSON_NAME]"
select select "5"
select select "2"
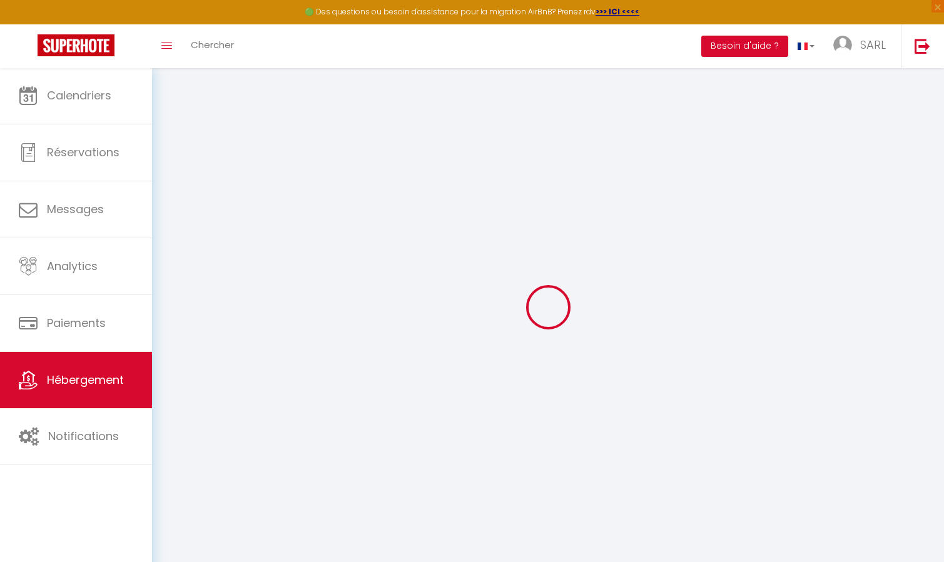
type input "50"
type input "25"
select select
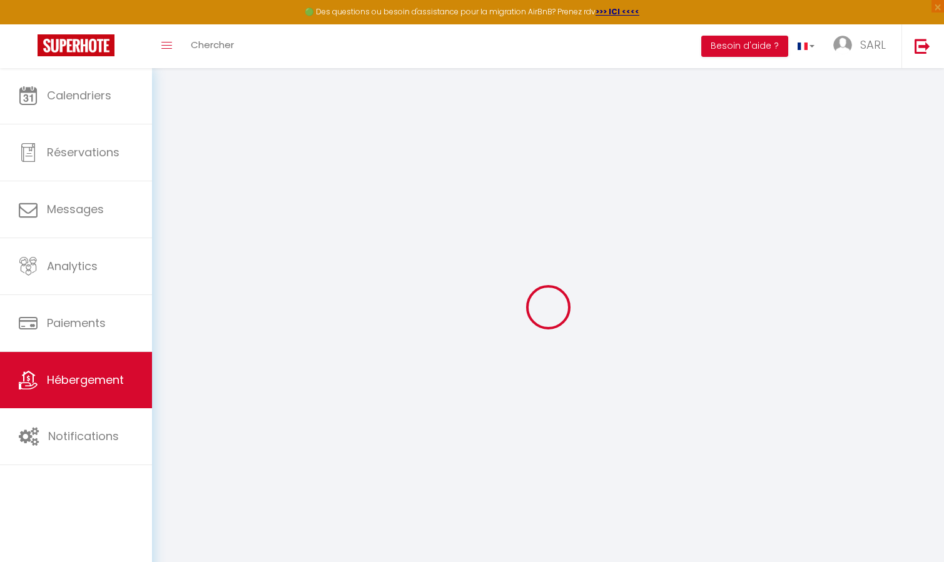
select select
type input "24 Cité Boule d'Or"
type input "12000"
type input "Rodez"
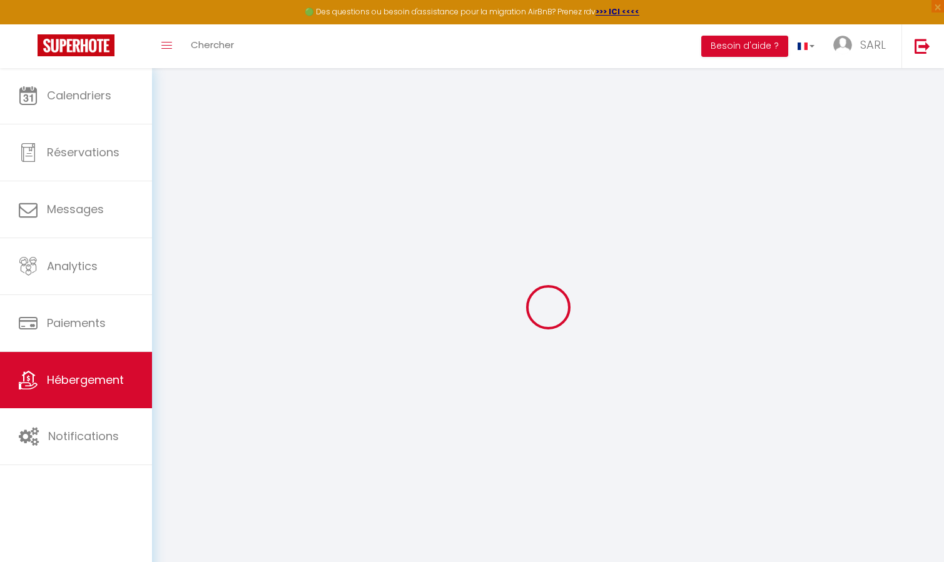
type input "[EMAIL_ADDRESS][DOMAIN_NAME]"
select select
checkbox input "false"
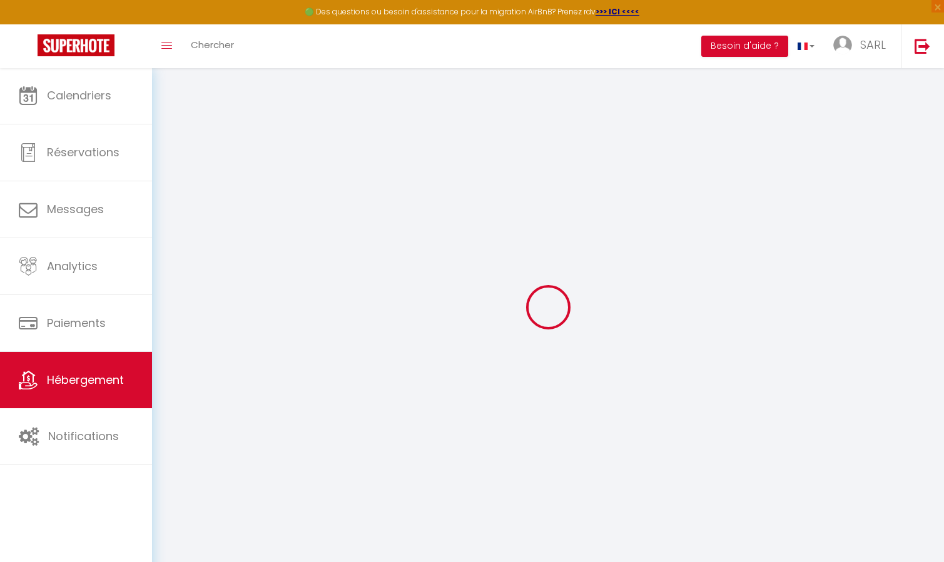
checkbox input "false"
type input "0"
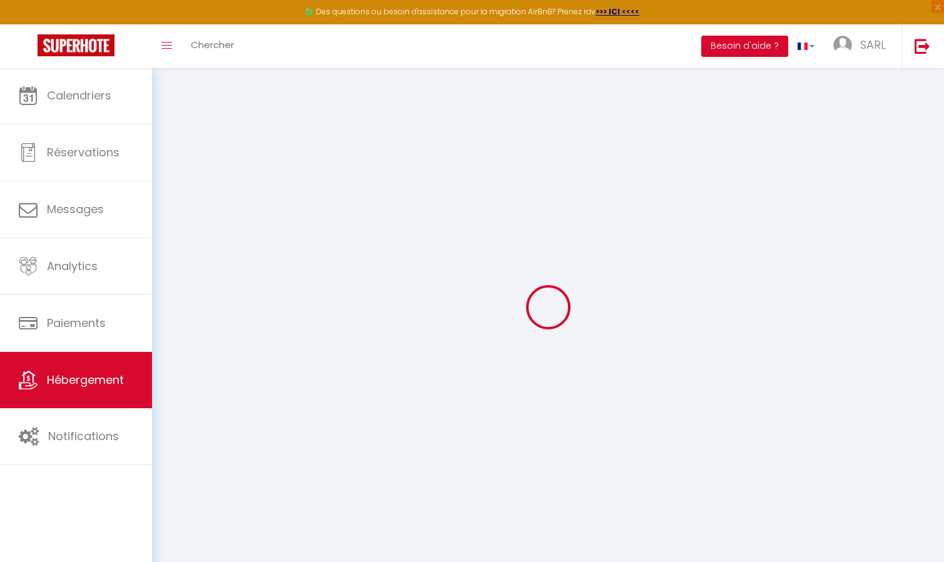
select select
checkbox input "false"
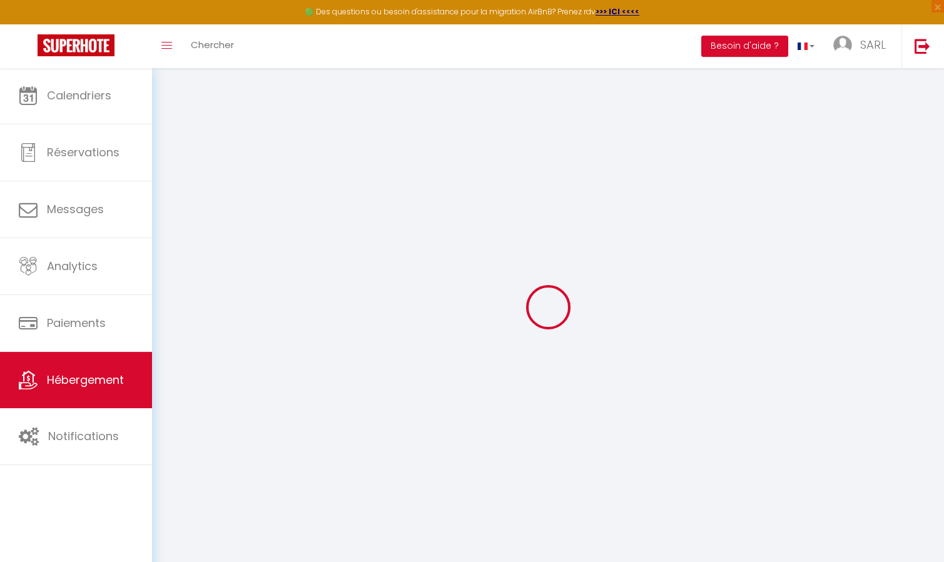
checkbox input "false"
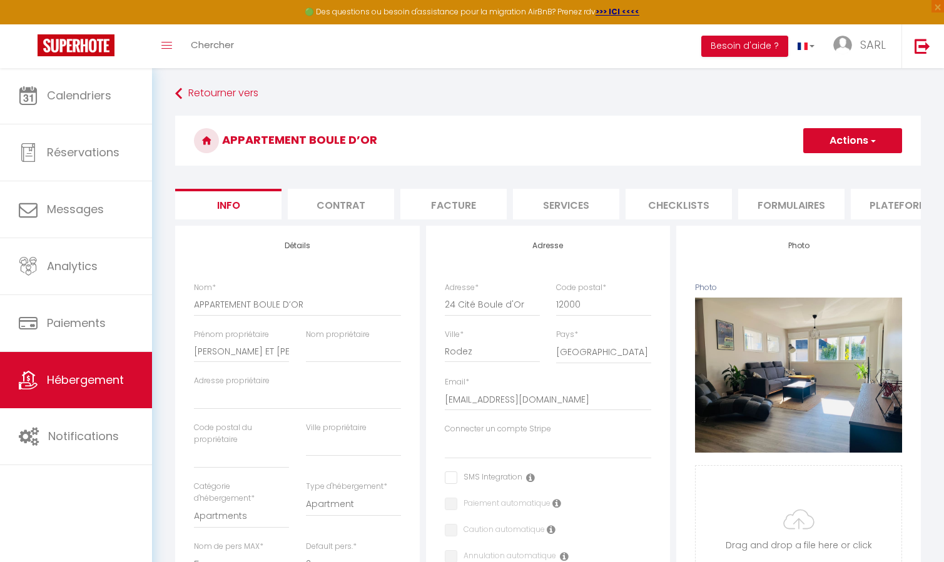
select select
checkbox input "false"
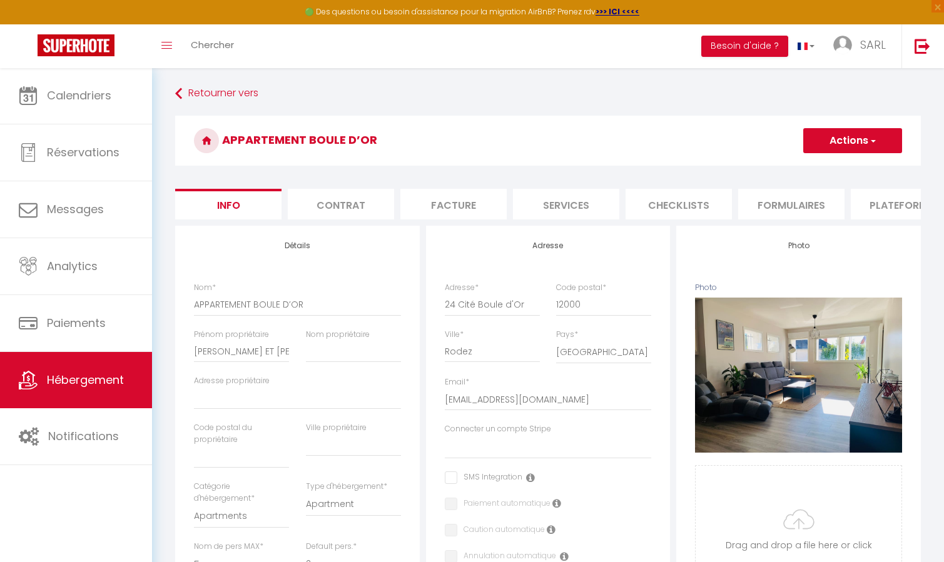
checkbox input "false"
click at [571, 197] on li "Services" at bounding box center [566, 204] width 106 height 31
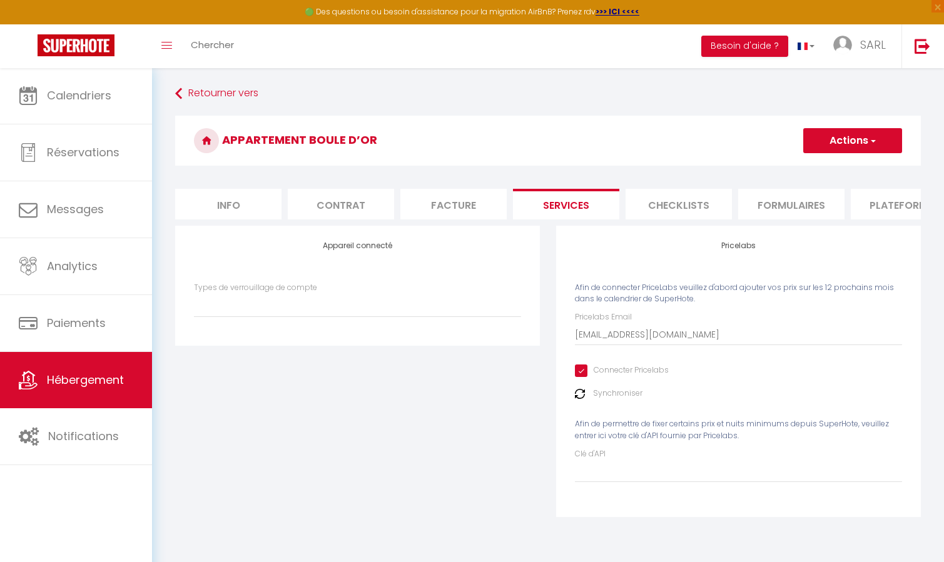
click at [581, 399] on img at bounding box center [580, 394] width 10 height 10
click at [592, 400] on div "Synchroniser" at bounding box center [738, 394] width 327 height 12
click at [582, 399] on img at bounding box center [580, 394] width 10 height 10
click at [604, 479] on input "Clé d'API" at bounding box center [738, 471] width 327 height 23
click at [327, 205] on li "Contrat" at bounding box center [341, 204] width 106 height 31
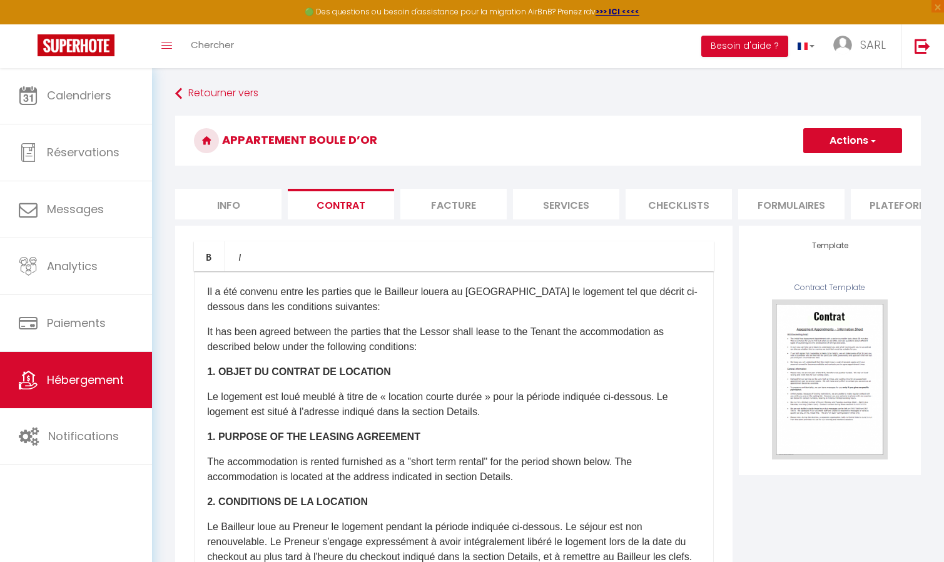
click at [559, 202] on li "Services" at bounding box center [566, 204] width 106 height 31
select select
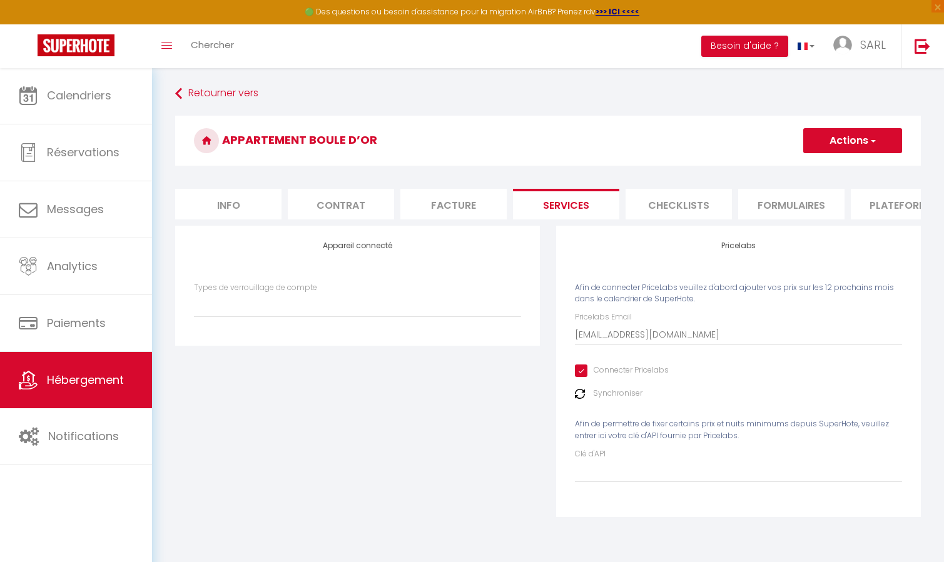
click at [827, 146] on button "Actions" at bounding box center [852, 140] width 99 height 25
click at [818, 165] on link "Enregistrer" at bounding box center [852, 168] width 99 height 16
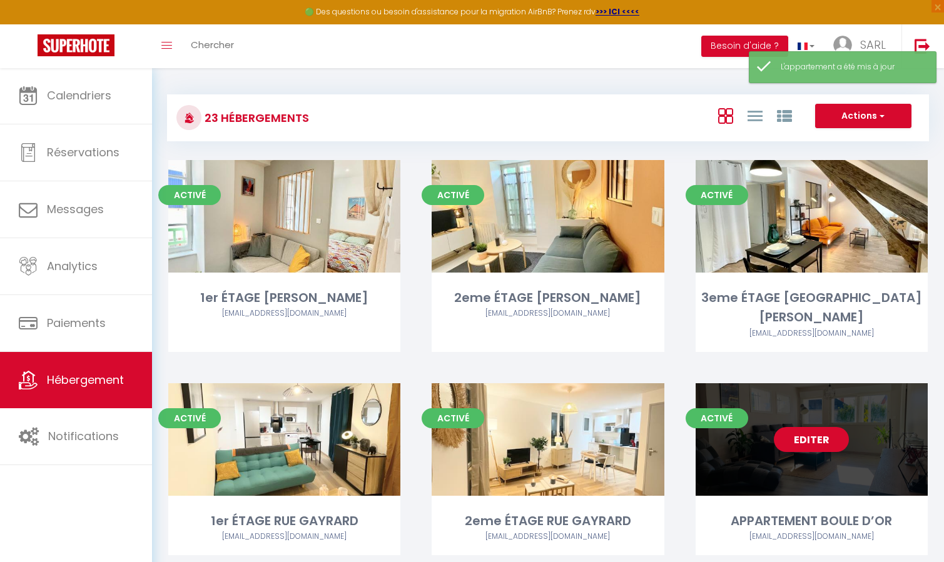
click at [820, 427] on link "Editer" at bounding box center [811, 439] width 75 height 25
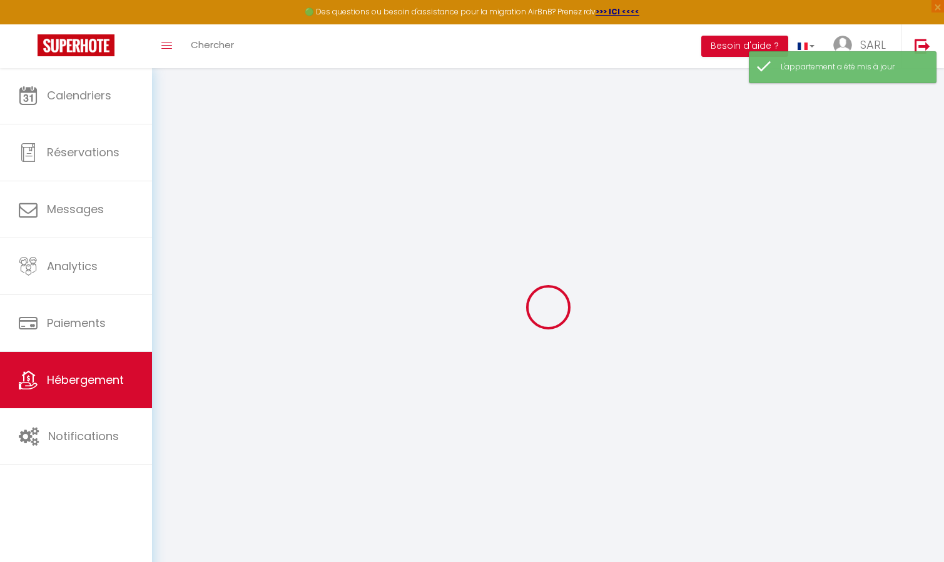
select select
type input "[EMAIL_ADDRESS][DOMAIN_NAME]"
checkbox input "true"
select select
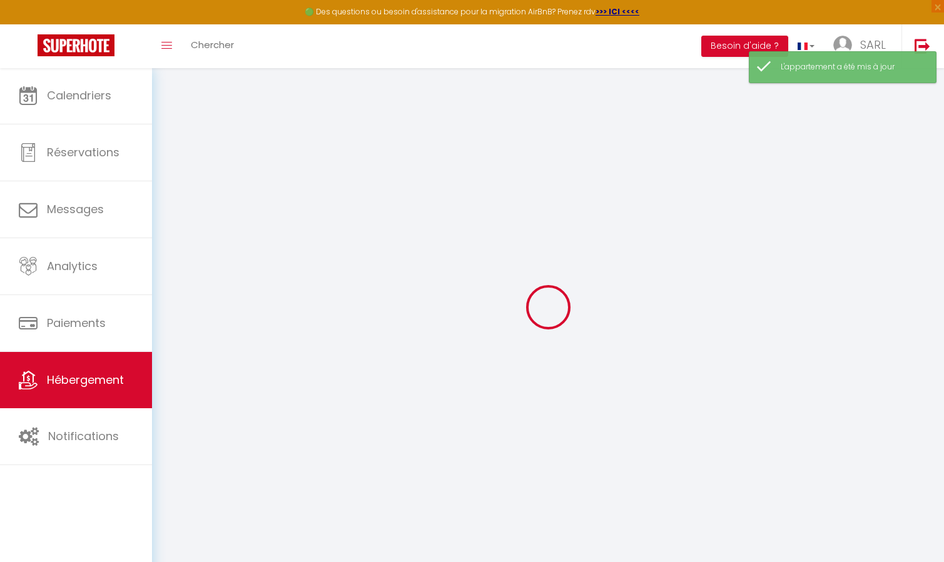
select select
checkbox input "false"
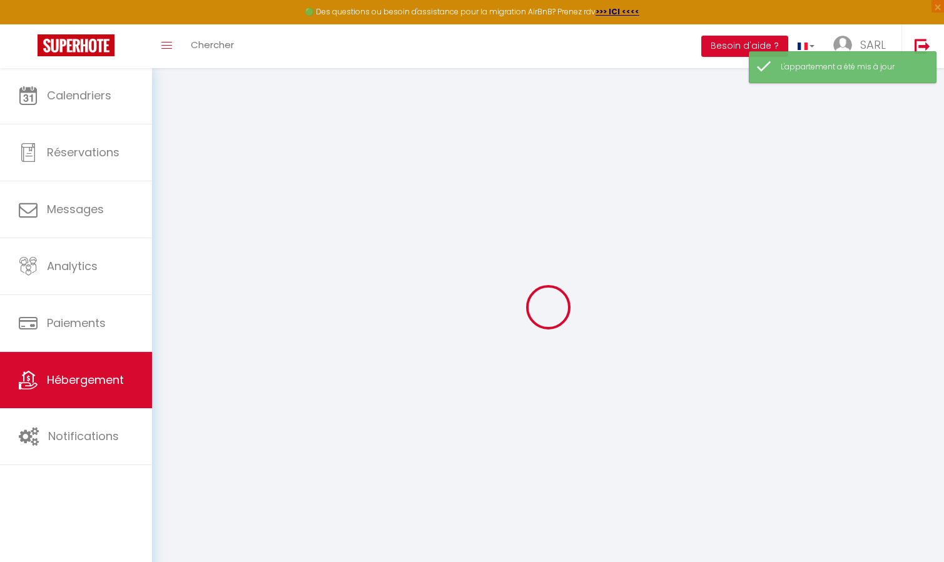
select select
checkbox input "false"
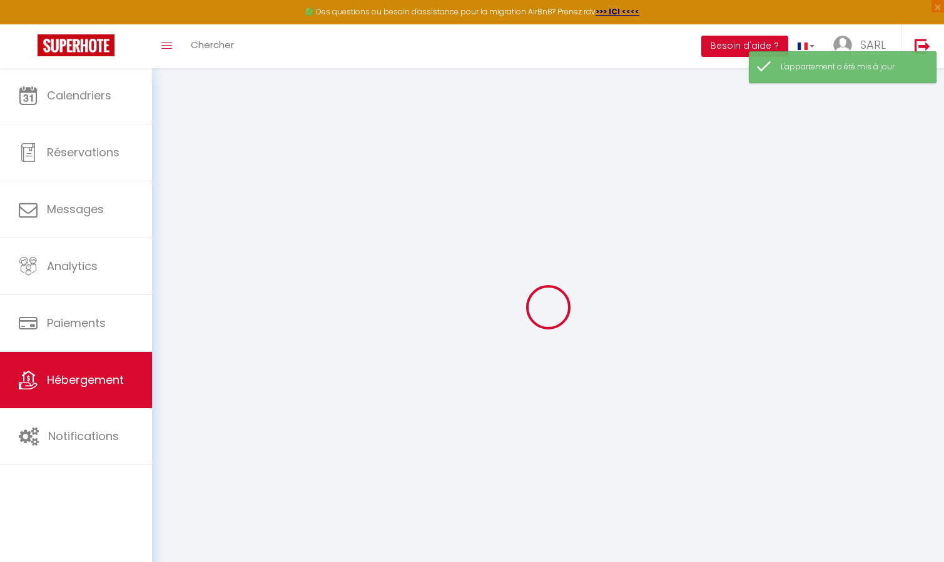
checkbox input "false"
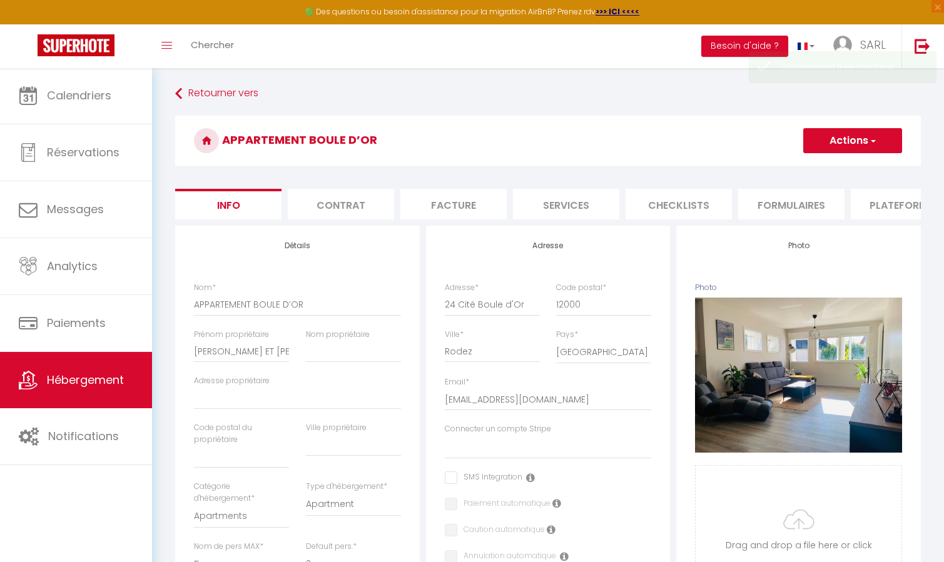
click at [596, 208] on li "Services" at bounding box center [566, 204] width 106 height 31
select select
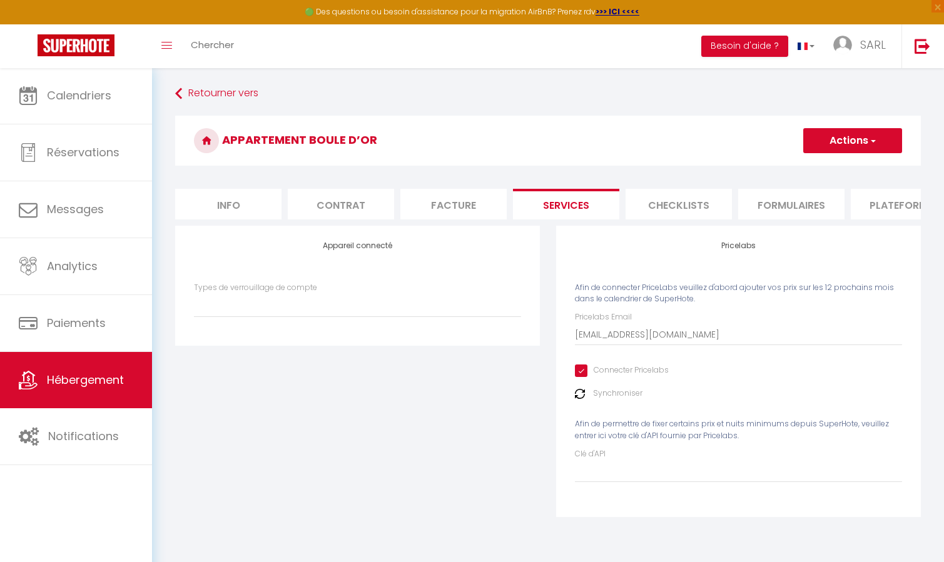
click at [577, 399] on img at bounding box center [580, 394] width 10 height 10
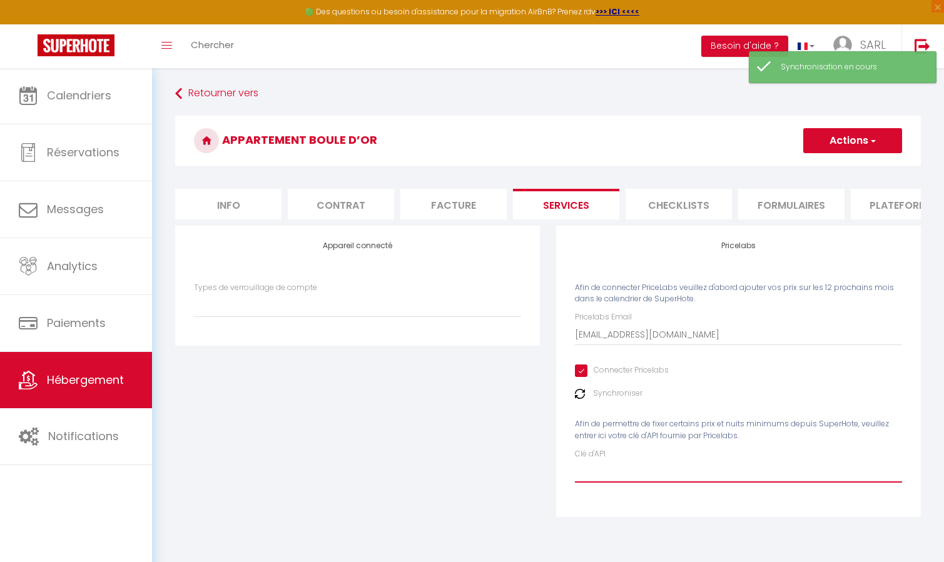
click at [598, 472] on input "Clé d'API" at bounding box center [738, 471] width 327 height 23
